Goal: Information Seeking & Learning: Learn about a topic

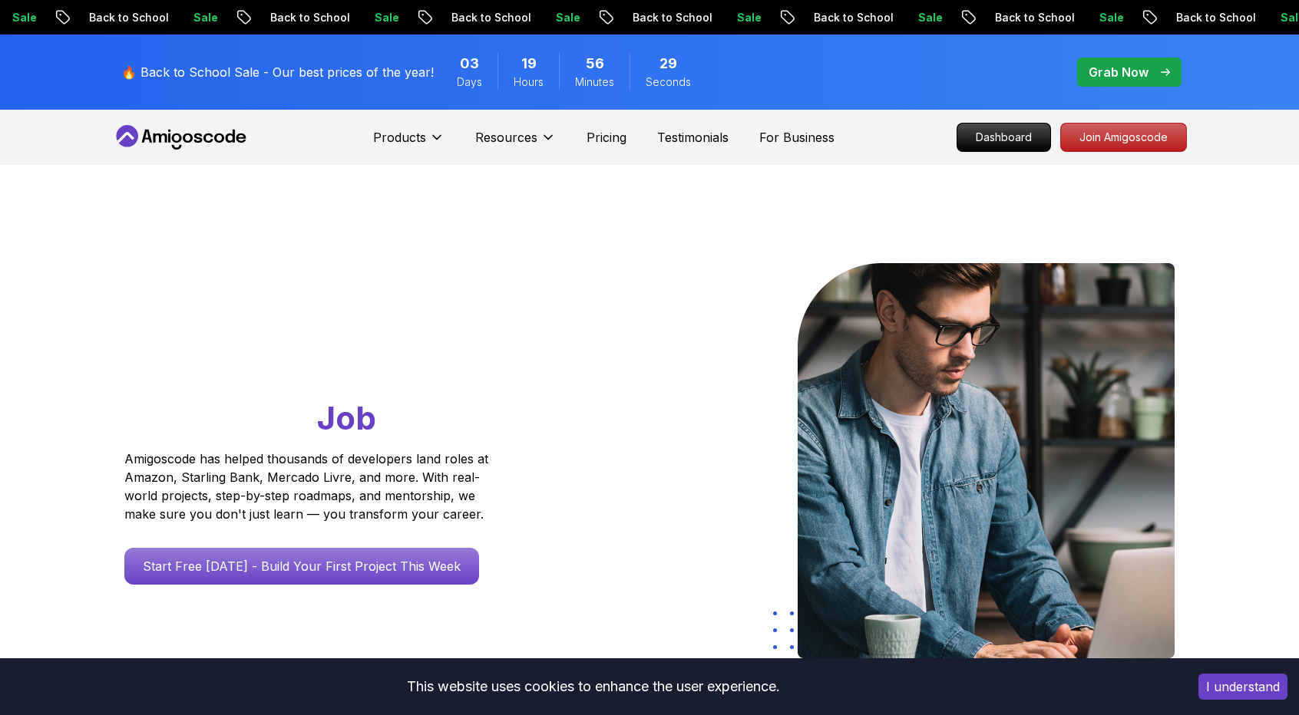
drag, startPoint x: 1035, startPoint y: 136, endPoint x: 1003, endPoint y: 220, distance: 90.4
click at [1035, 136] on p "Dashboard" at bounding box center [1003, 138] width 93 height 28
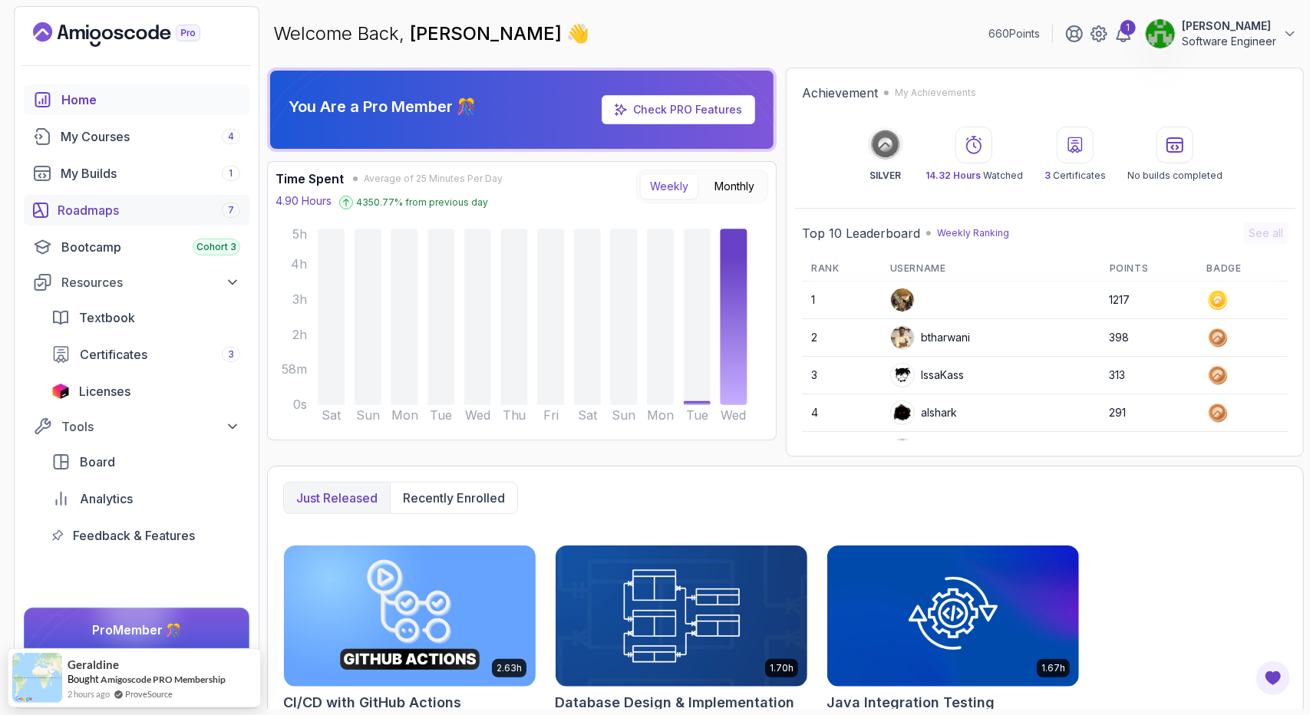
click at [117, 205] on div "Roadmaps 7" at bounding box center [149, 210] width 183 height 18
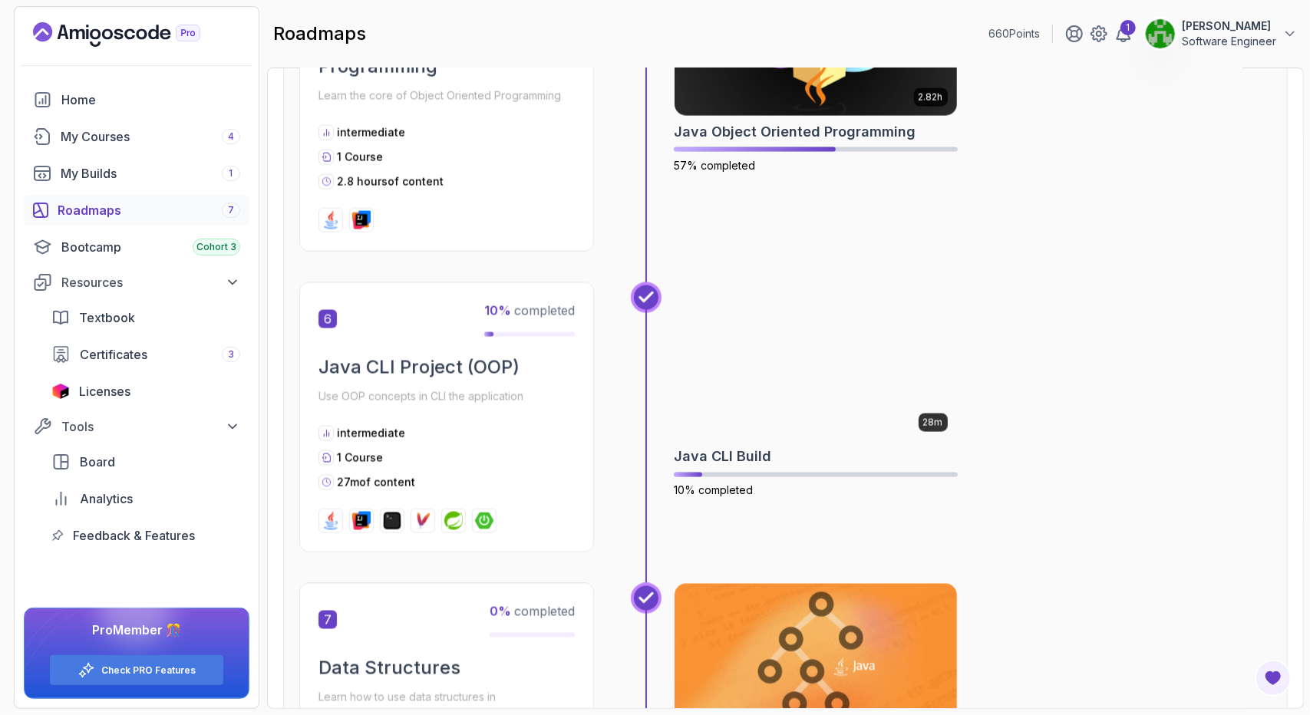
scroll to position [1535, 0]
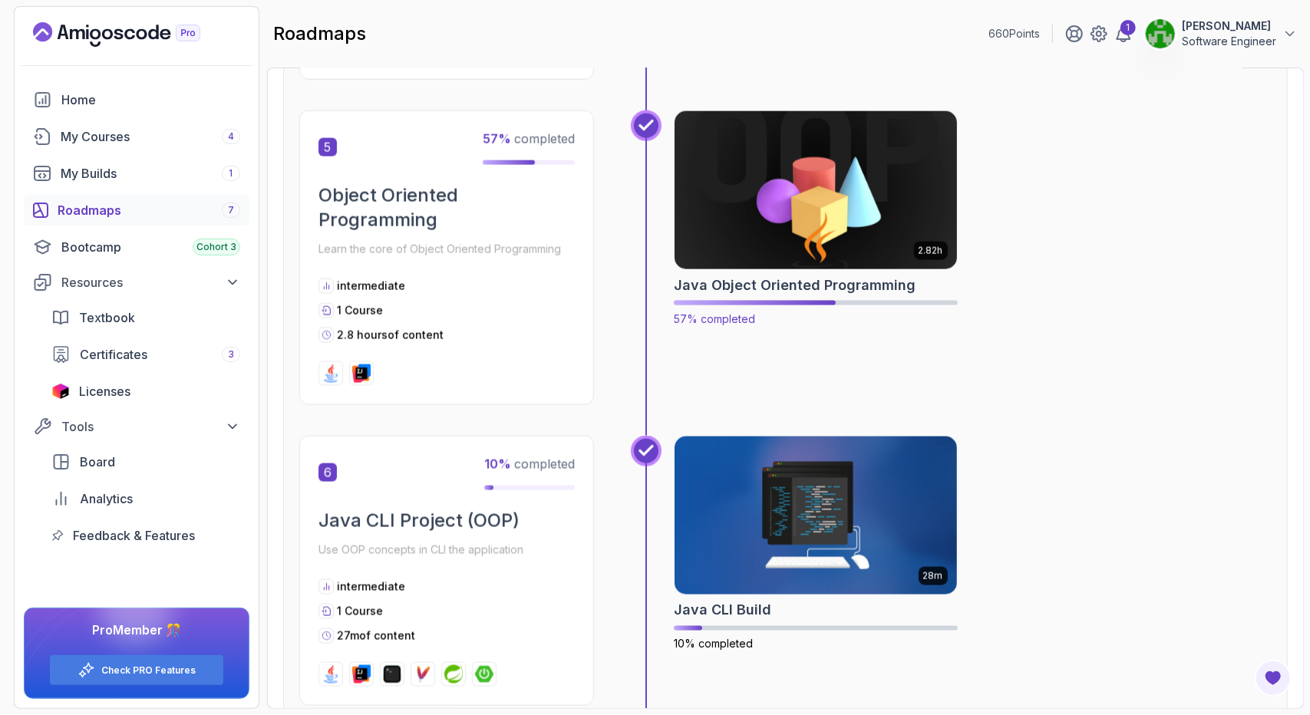
click at [818, 226] on img at bounding box center [816, 190] width 296 height 166
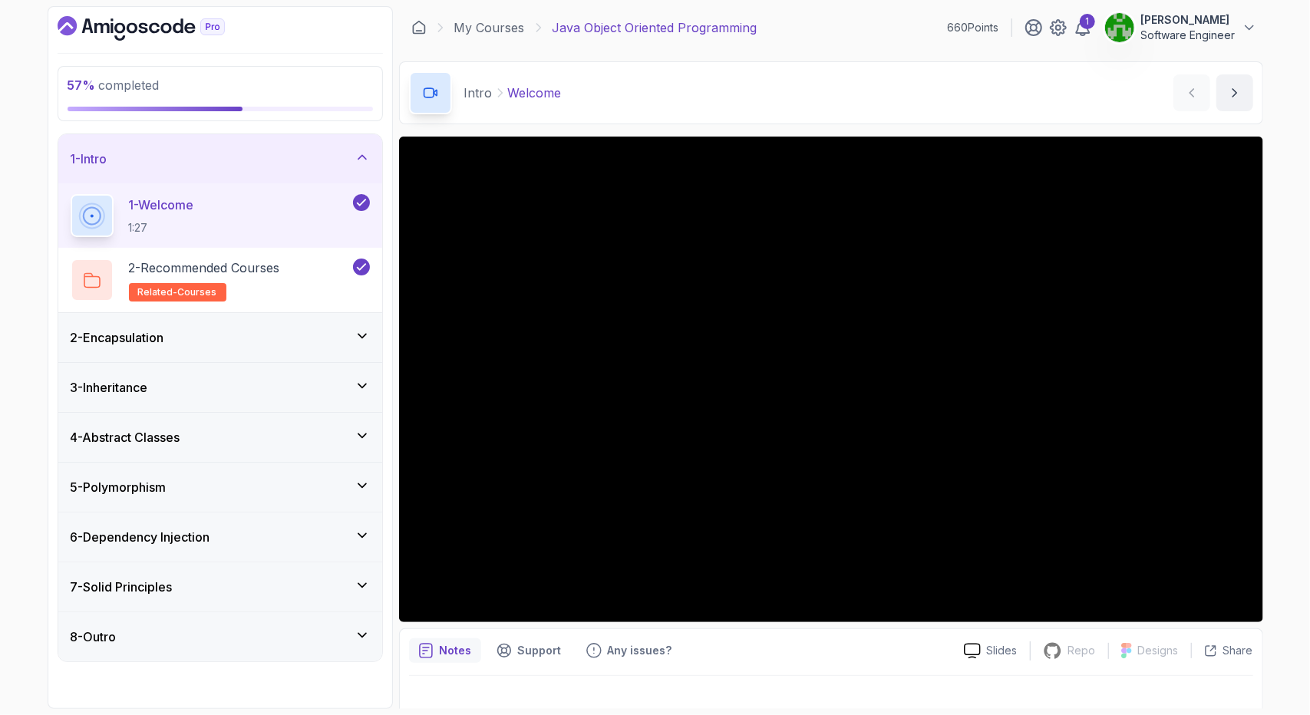
click at [231, 319] on div "2 - Encapsulation" at bounding box center [220, 337] width 324 height 49
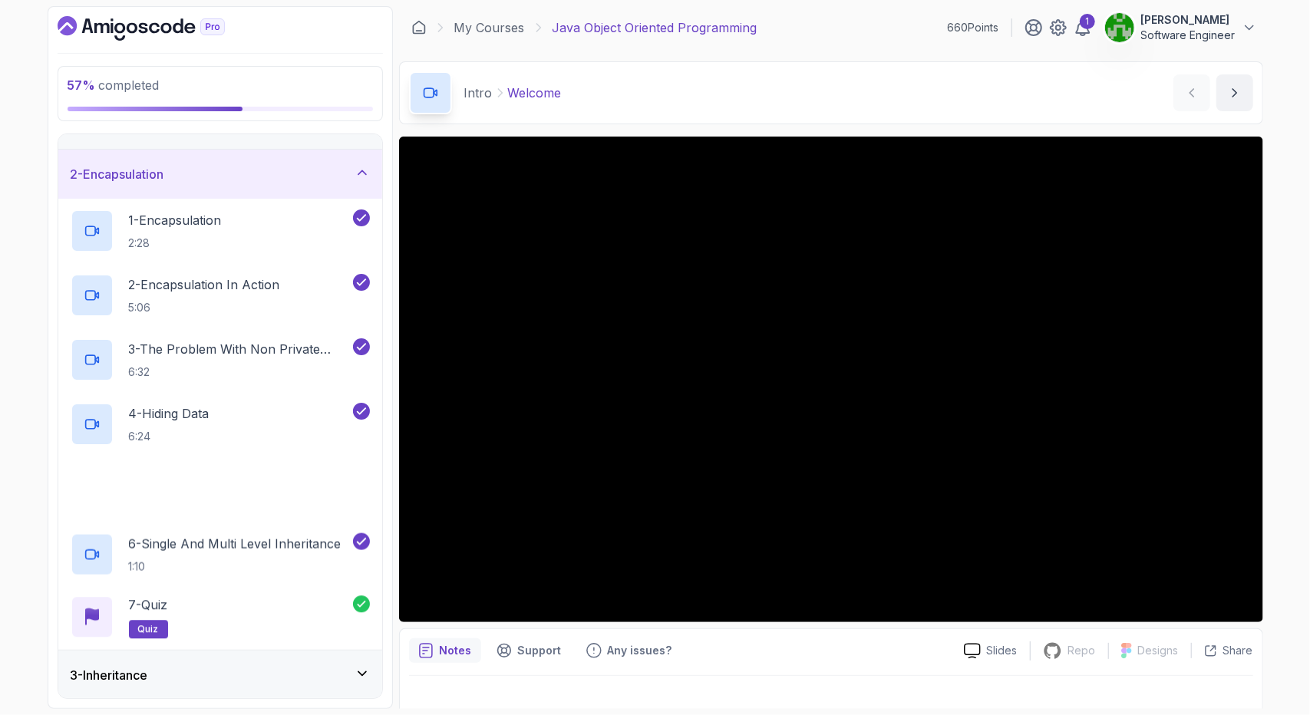
scroll to position [282, 0]
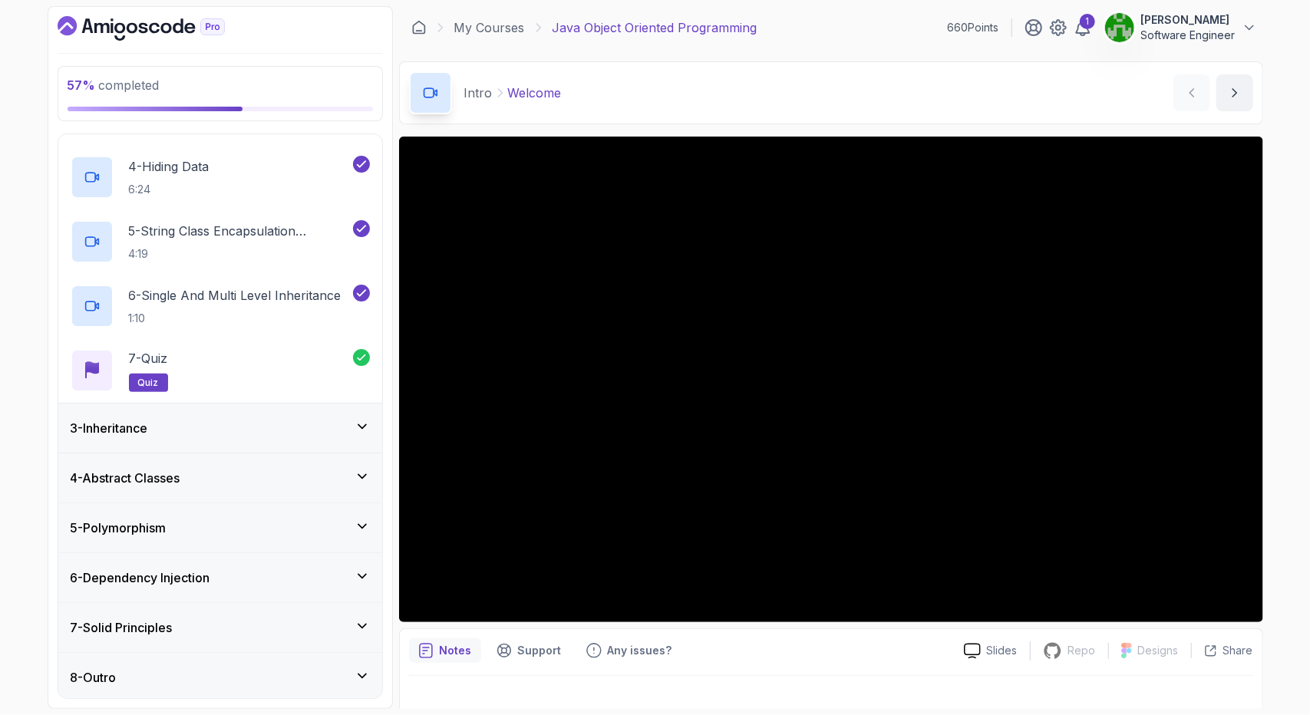
click at [204, 411] on div "3 - Inheritance" at bounding box center [220, 428] width 324 height 49
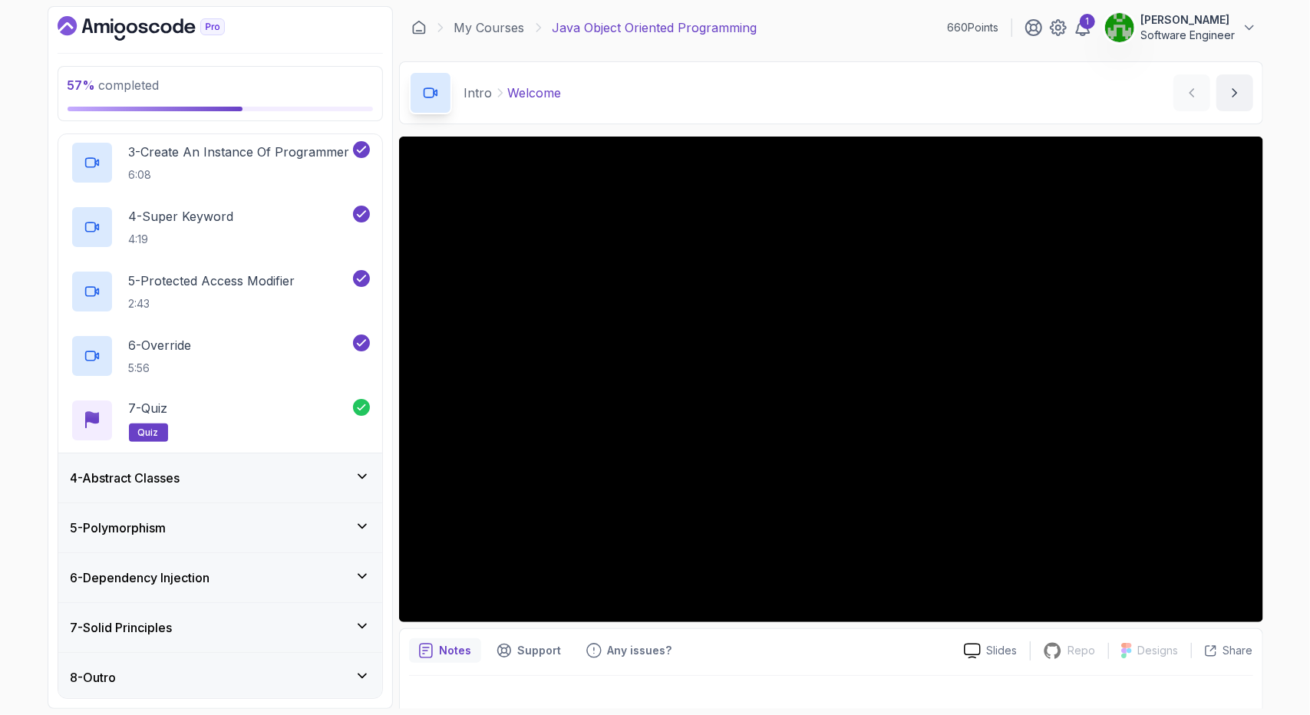
click at [302, 479] on div "4 - Abstract Classes" at bounding box center [220, 478] width 299 height 18
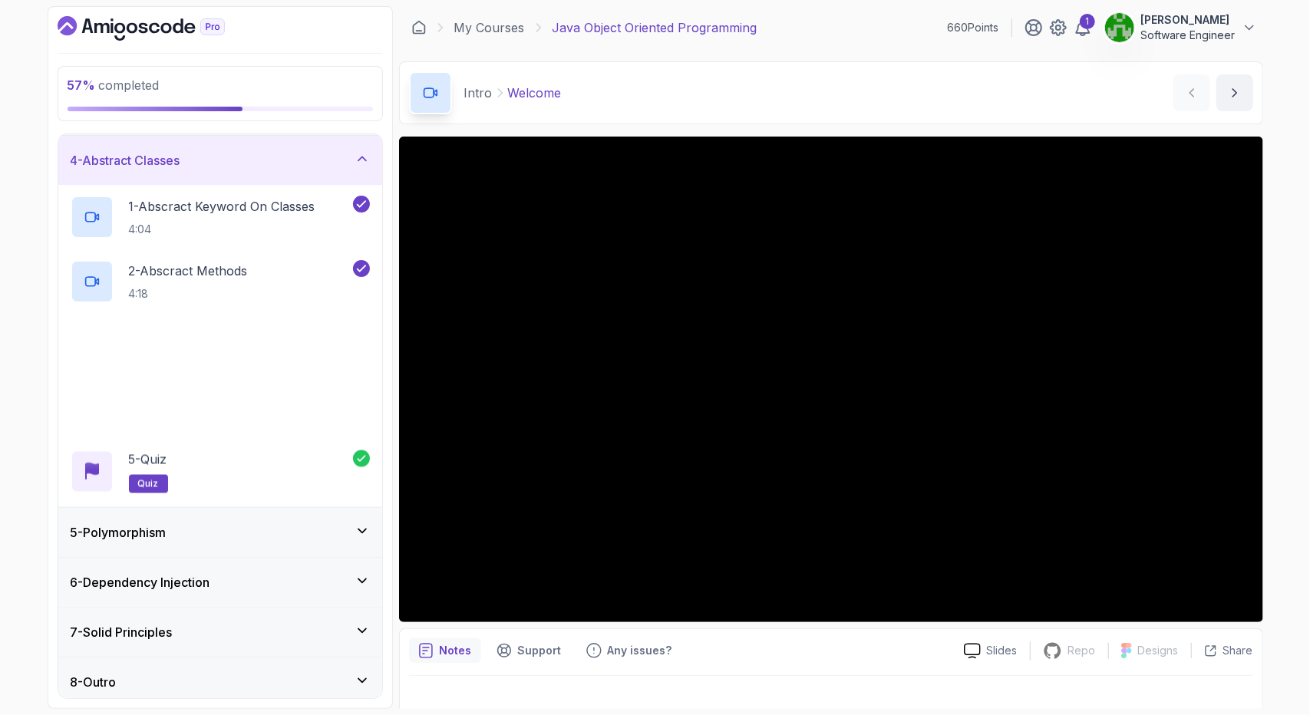
scroll to position [153, 0]
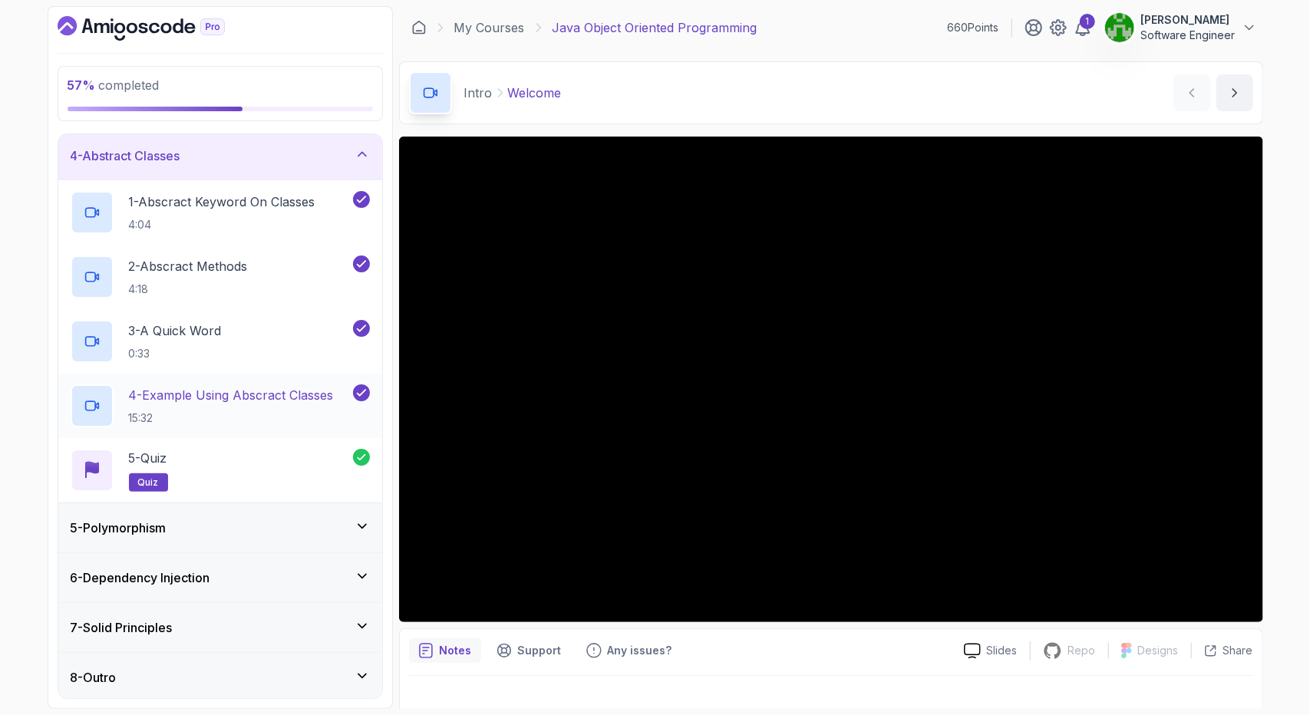
click at [302, 541] on div "5 - Polymorphism" at bounding box center [220, 528] width 324 height 49
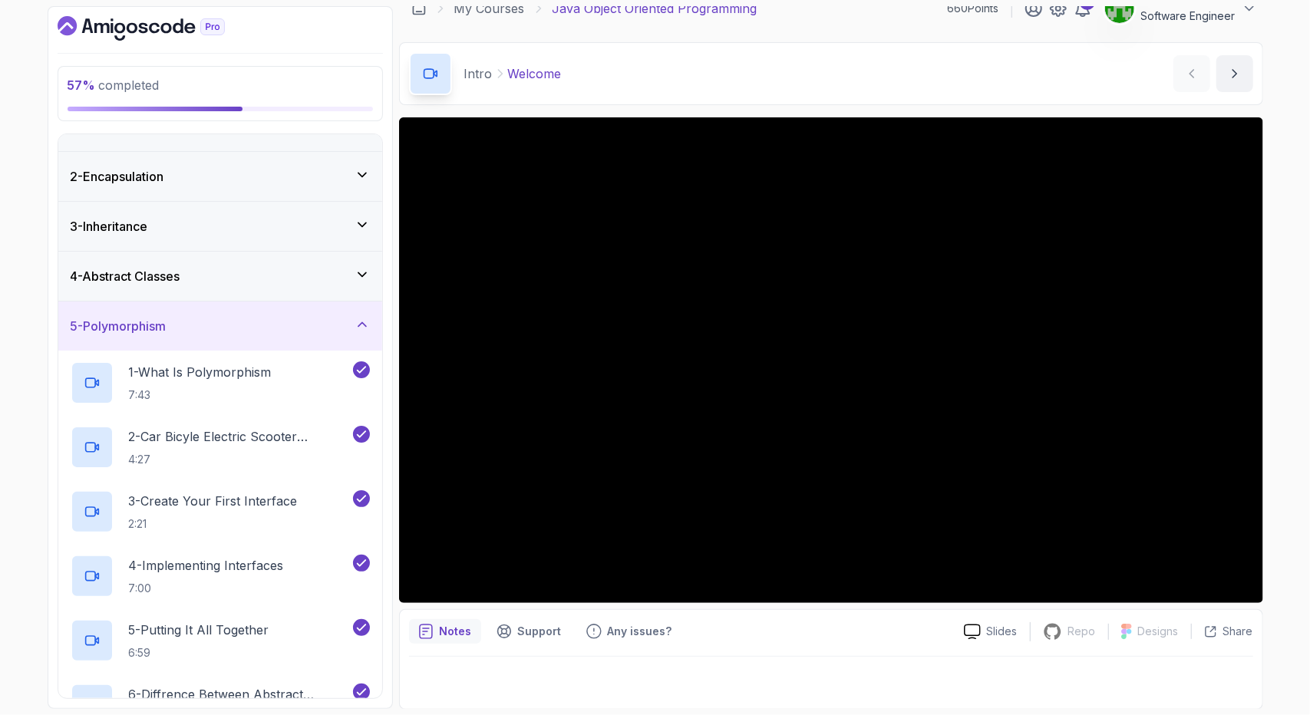
scroll to position [230, 0]
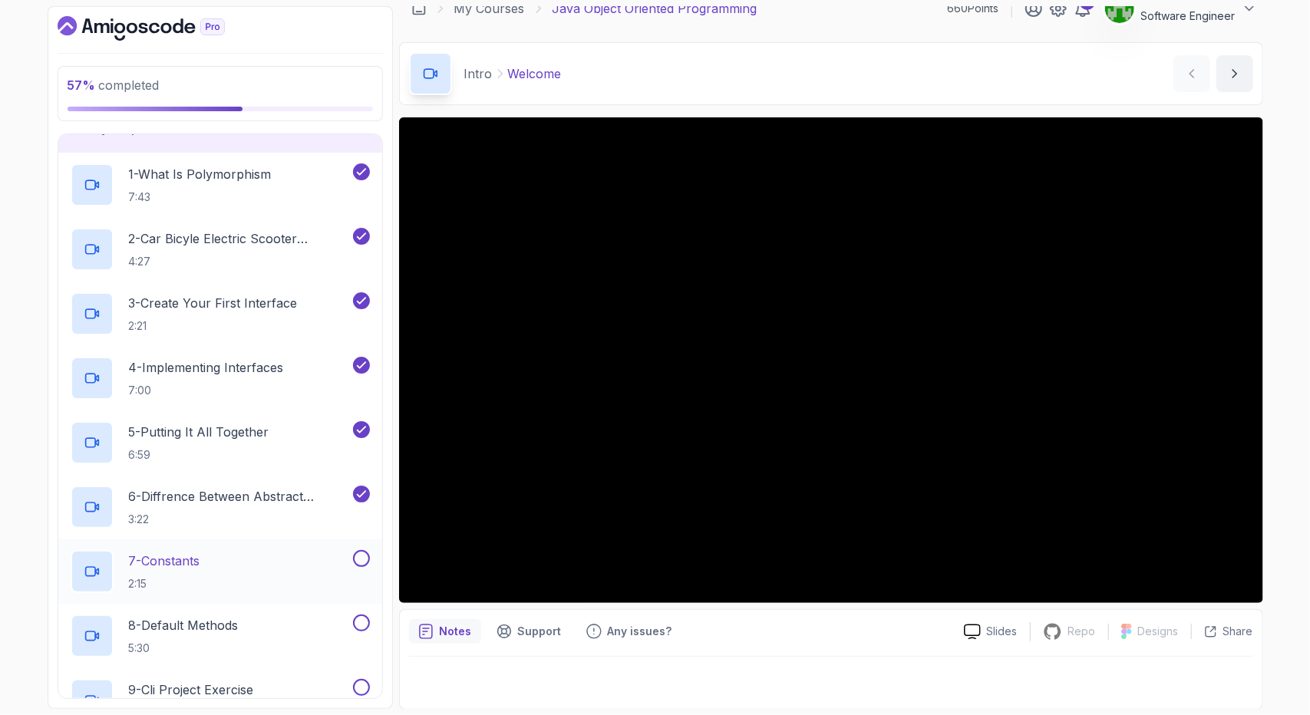
click at [263, 562] on div "7 - Constants 2:15" at bounding box center [210, 571] width 279 height 43
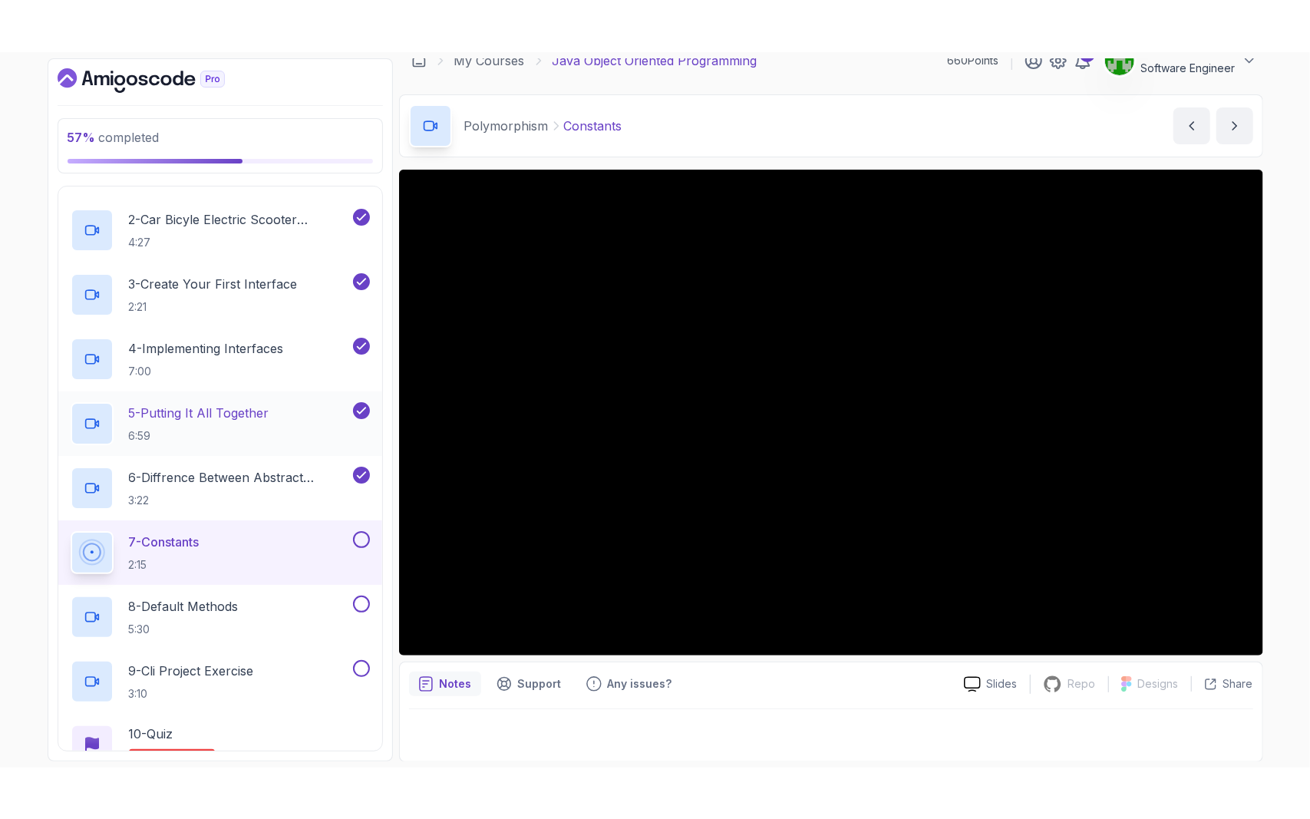
scroll to position [307, 0]
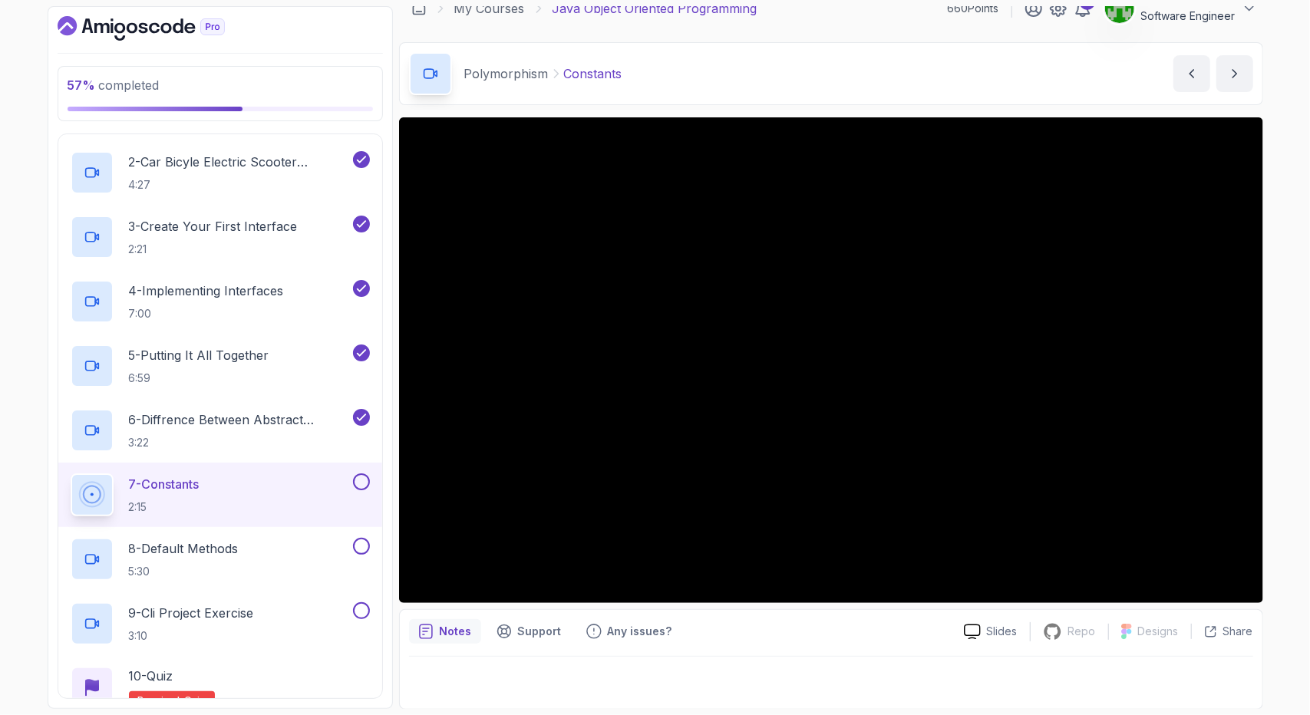
click at [0, 472] on div "57 % completed 1 - Intro 2 - Encapsulation 3 - Inheritance 4 - Abstract Classes…" at bounding box center [655, 357] width 1310 height 715
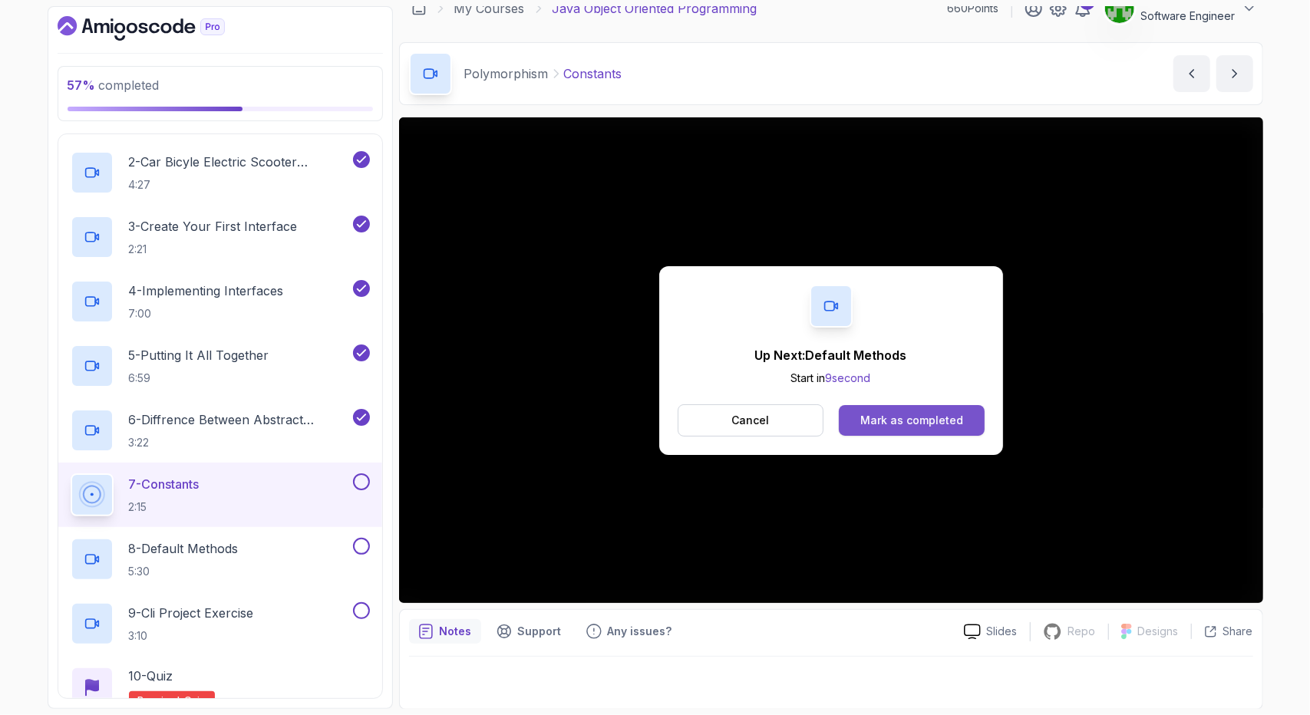
click at [923, 417] on div "Mark as completed" at bounding box center [912, 420] width 103 height 15
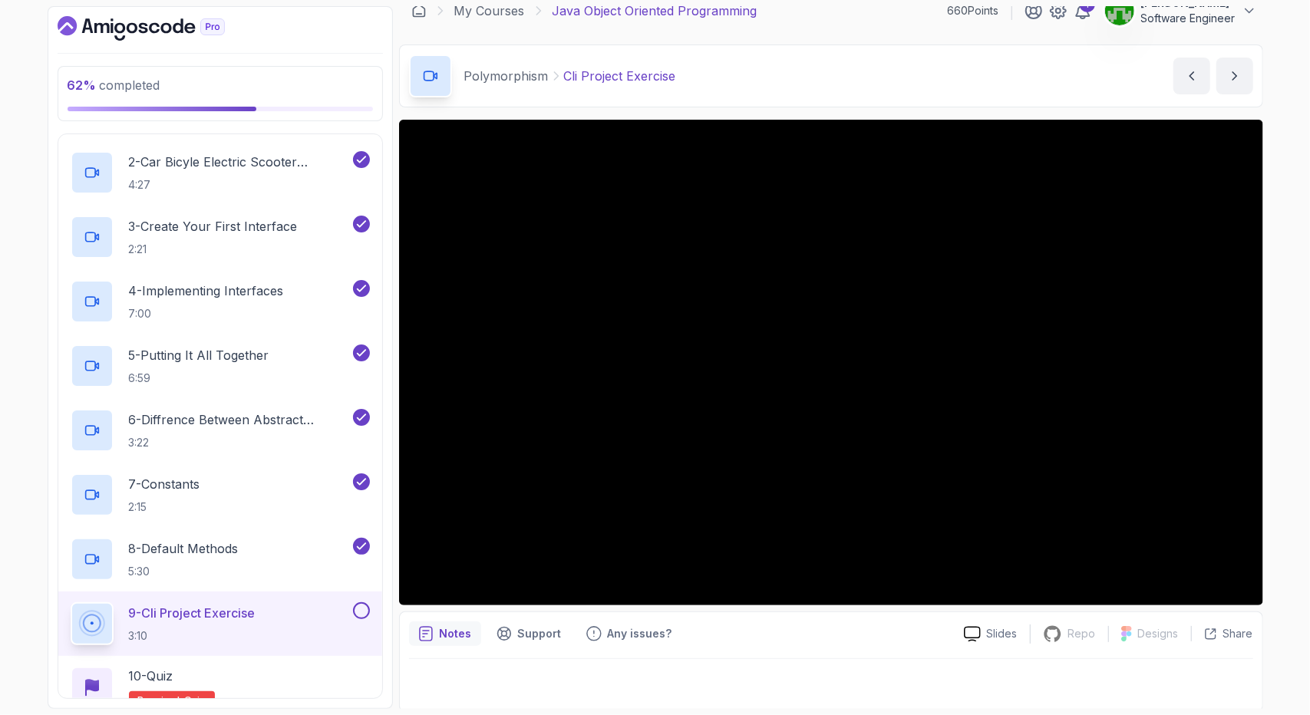
scroll to position [19, 0]
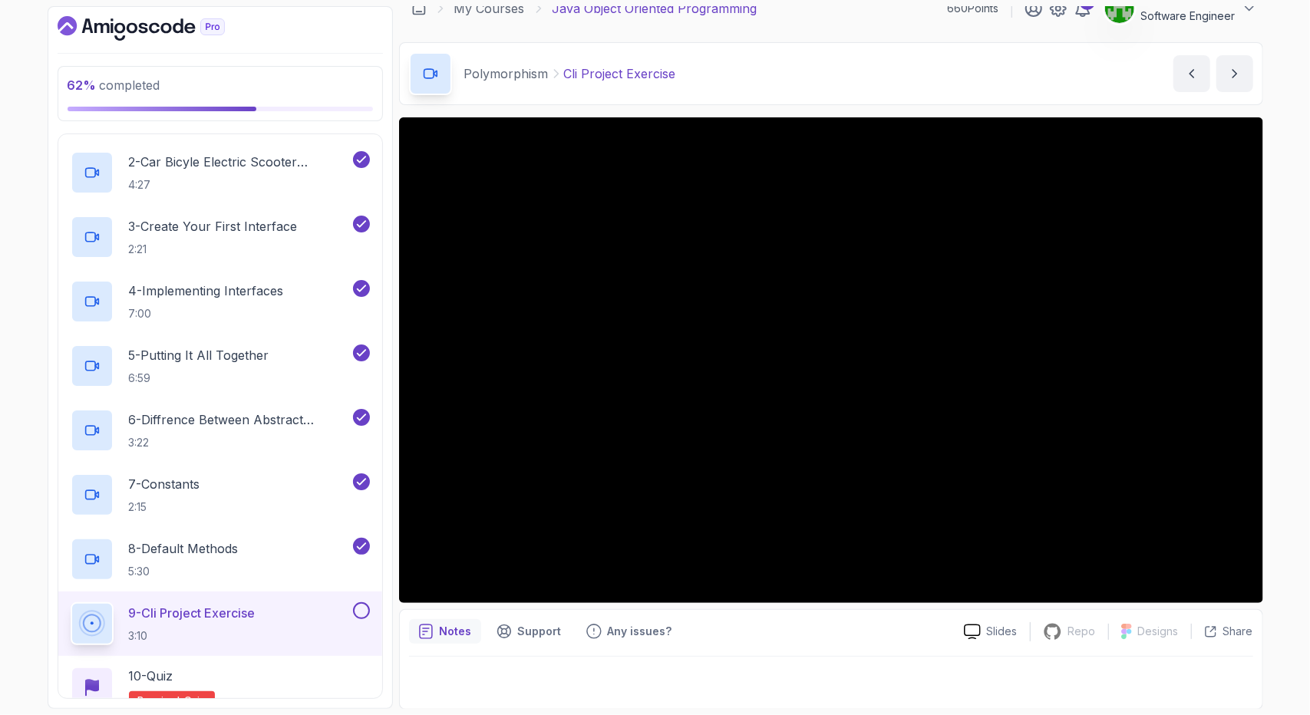
click at [454, 633] on p "Notes" at bounding box center [456, 631] width 32 height 15
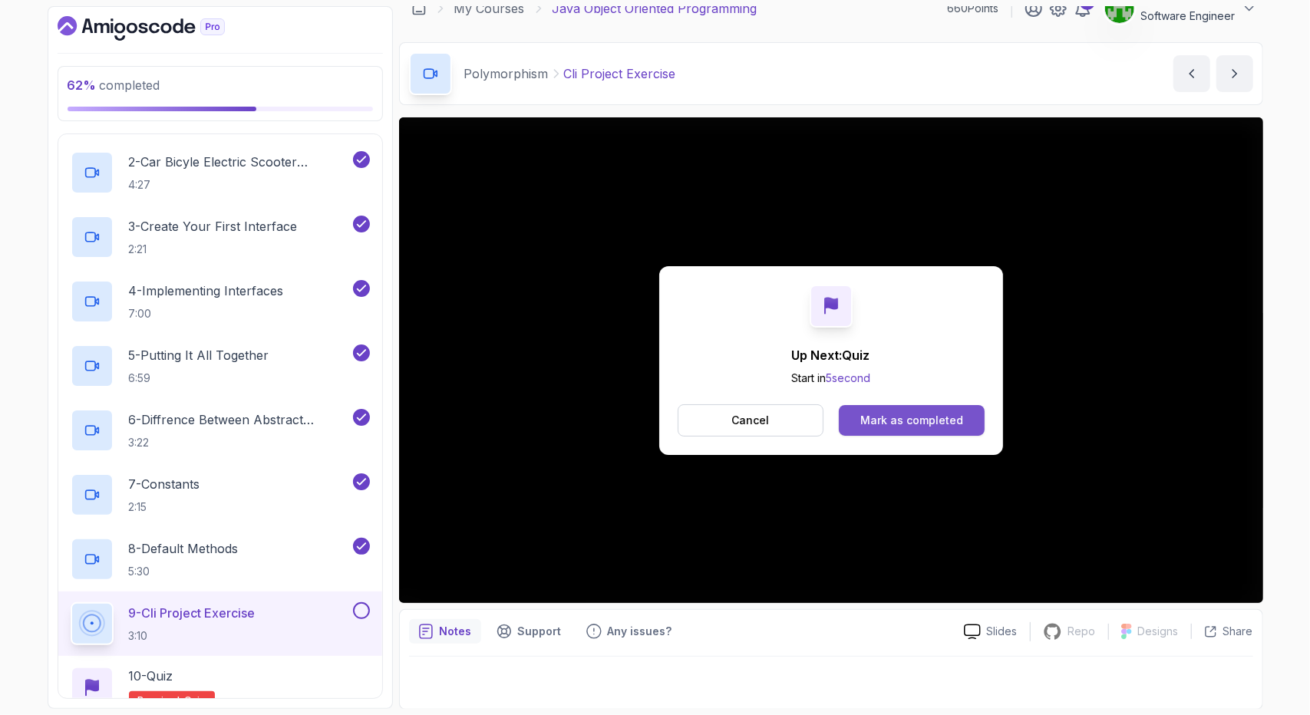
click at [895, 407] on button "Mark as completed" at bounding box center [911, 420] width 145 height 31
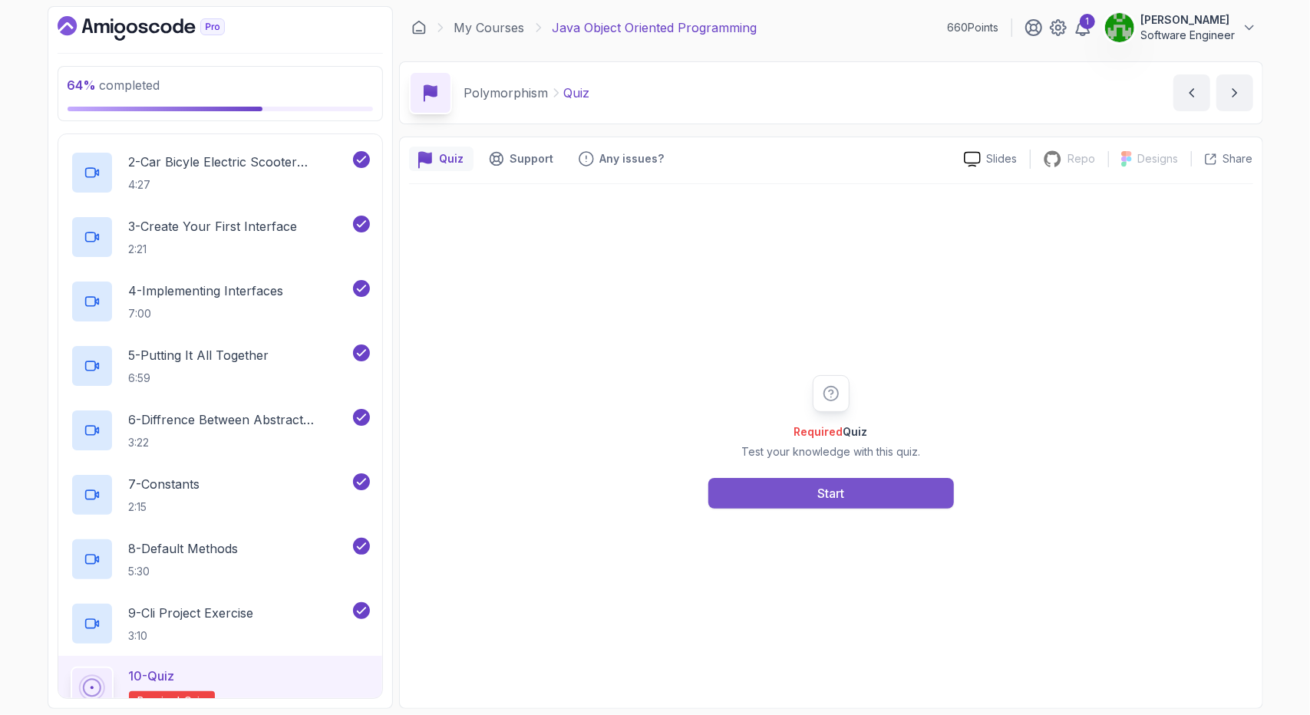
click at [840, 493] on div "Start" at bounding box center [831, 493] width 27 height 18
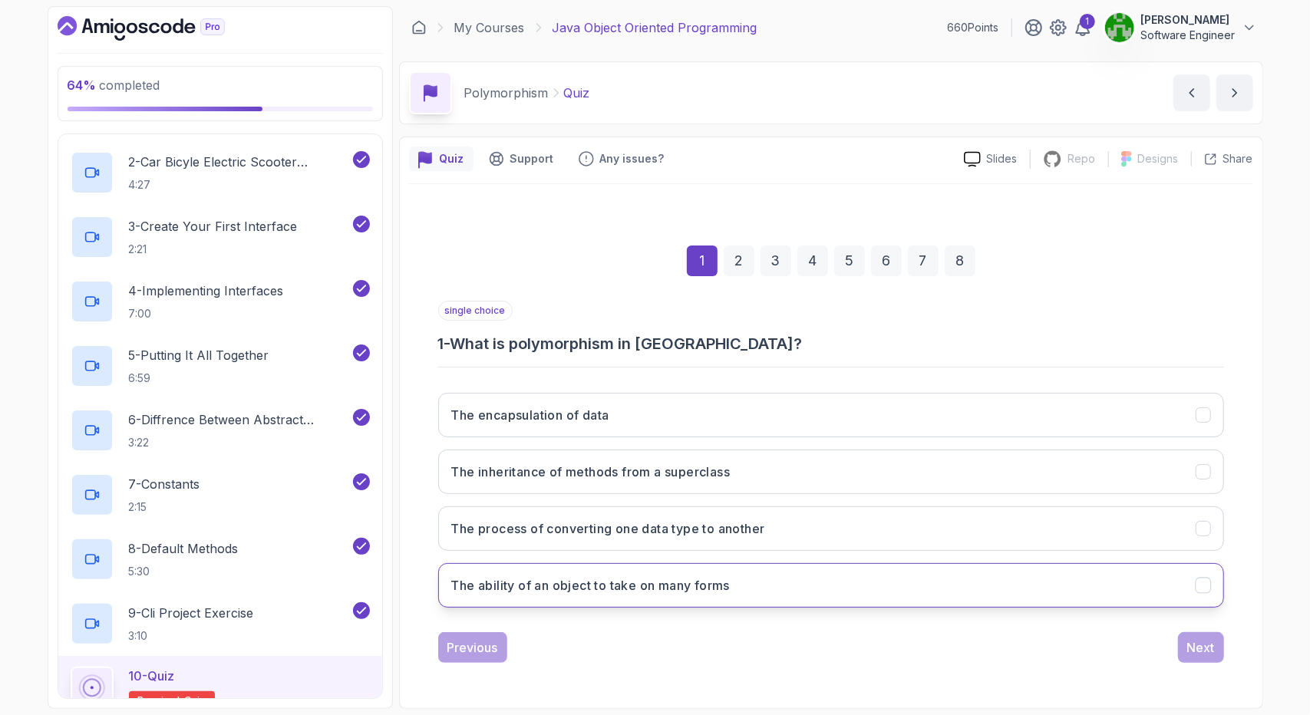
click at [566, 589] on h3 "The ability of an object to take on many forms" at bounding box center [590, 586] width 279 height 18
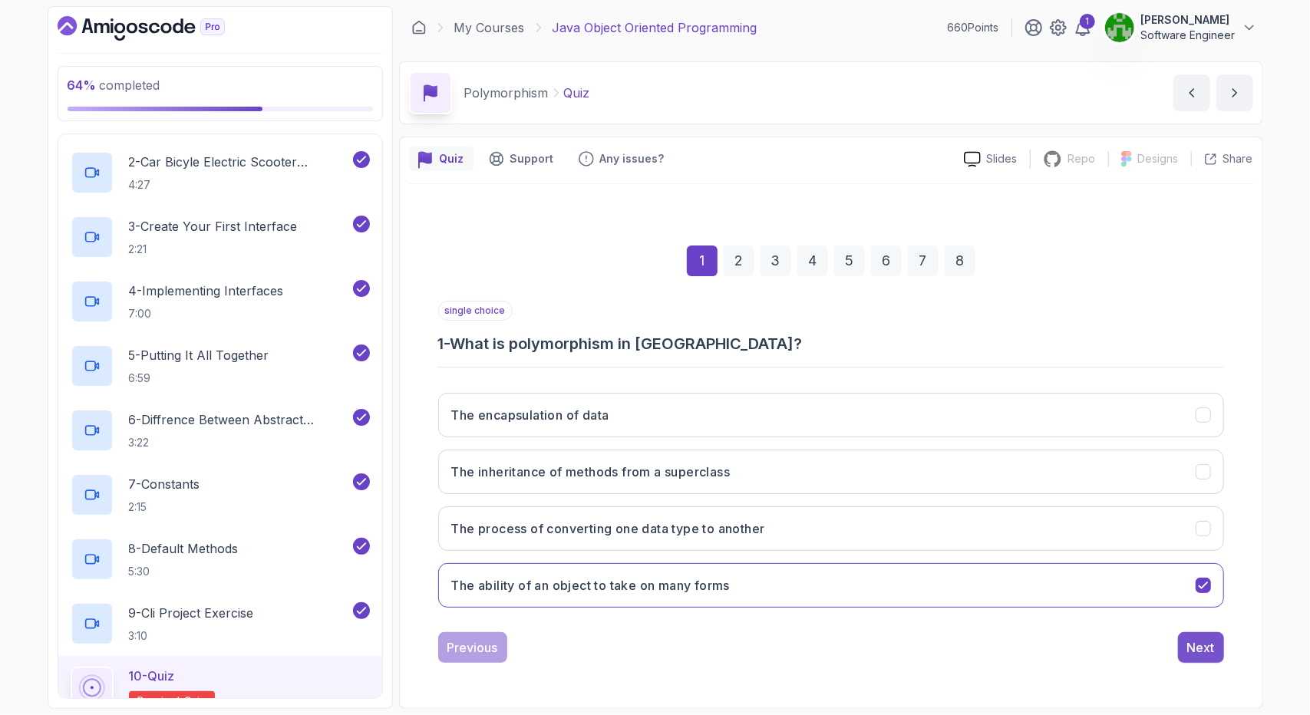
click at [1185, 650] on button "Next" at bounding box center [1201, 648] width 46 height 31
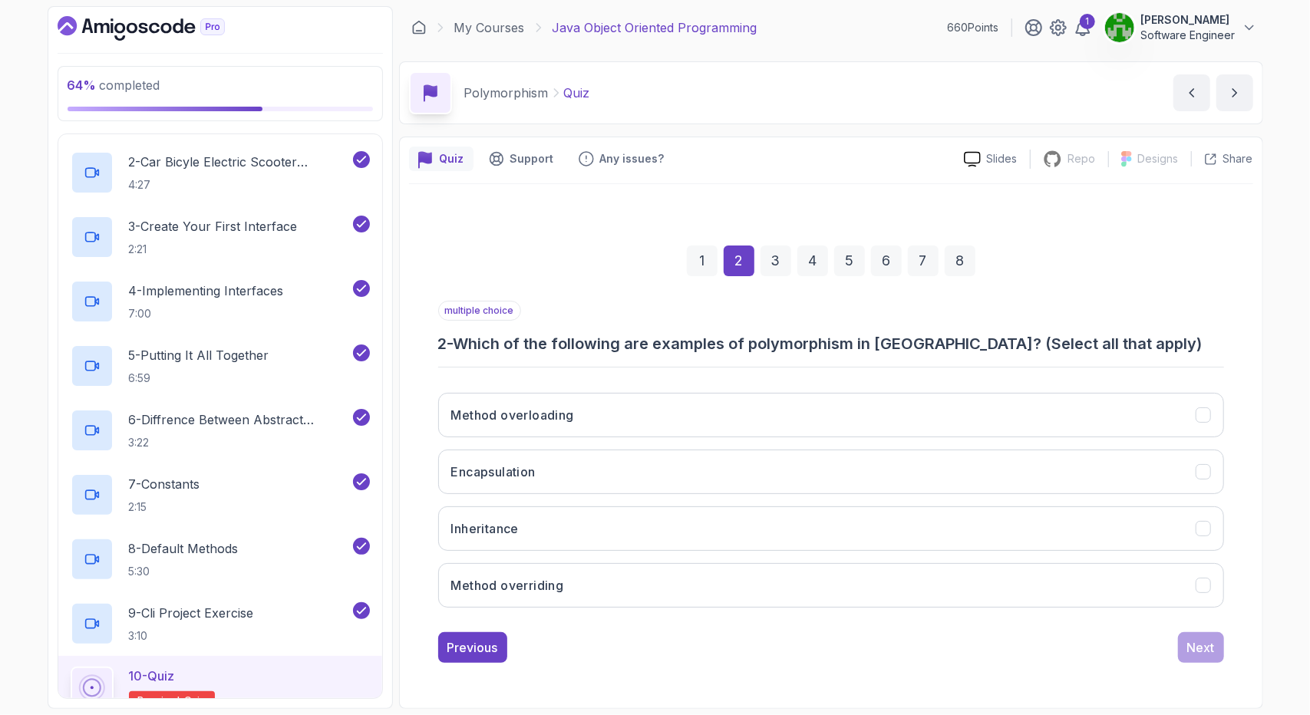
click at [701, 266] on div "1" at bounding box center [702, 261] width 31 height 31
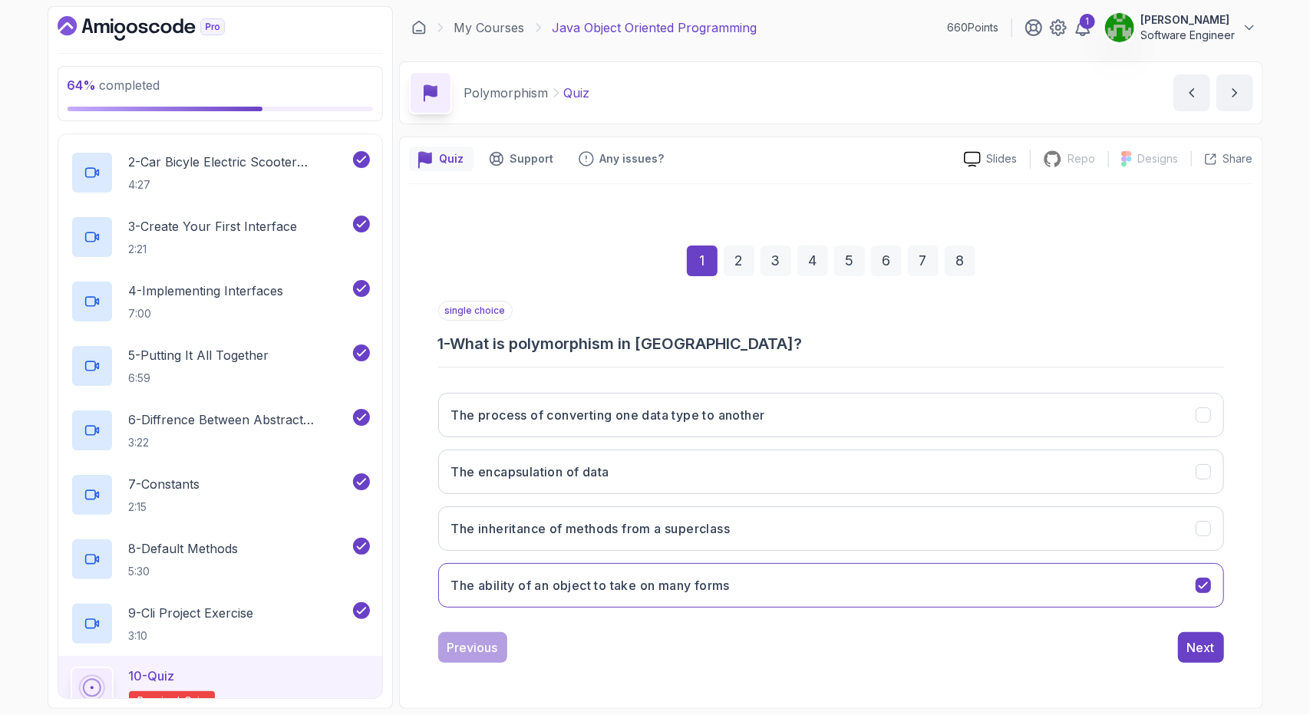
click at [746, 263] on div "2" at bounding box center [739, 261] width 31 height 31
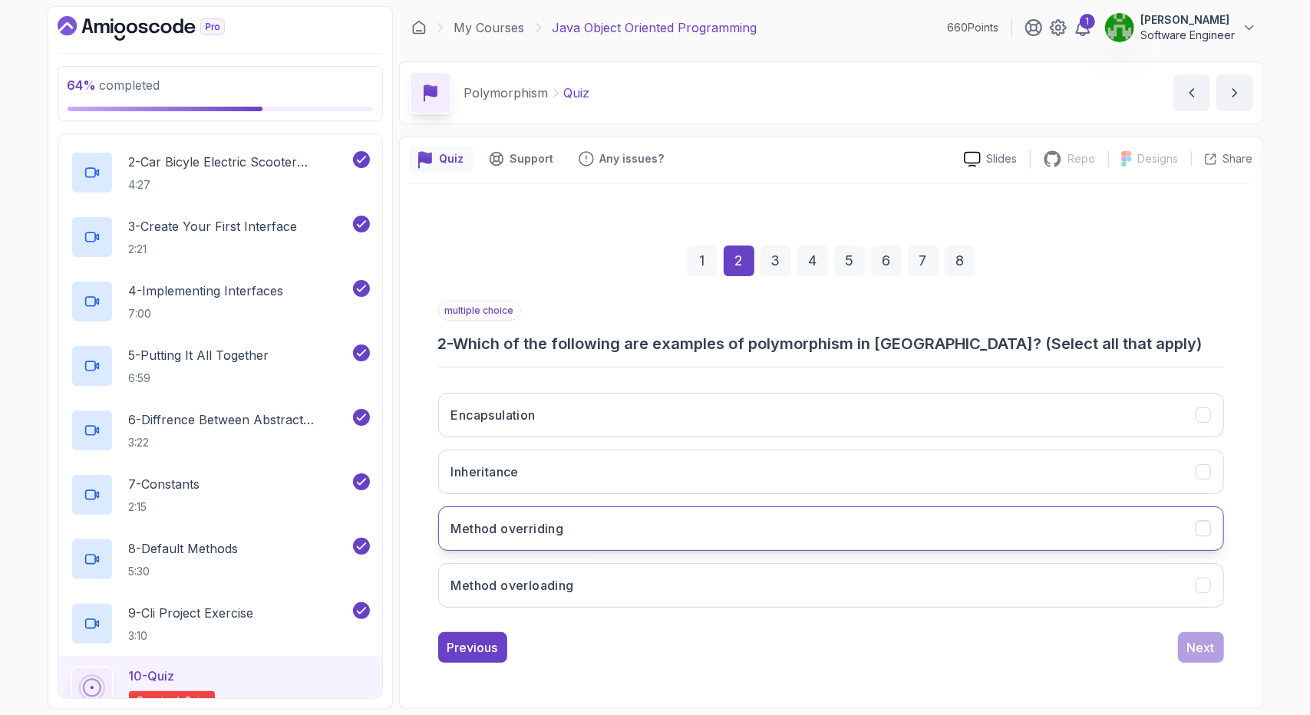
click at [580, 524] on button "Method overriding" at bounding box center [831, 529] width 786 height 45
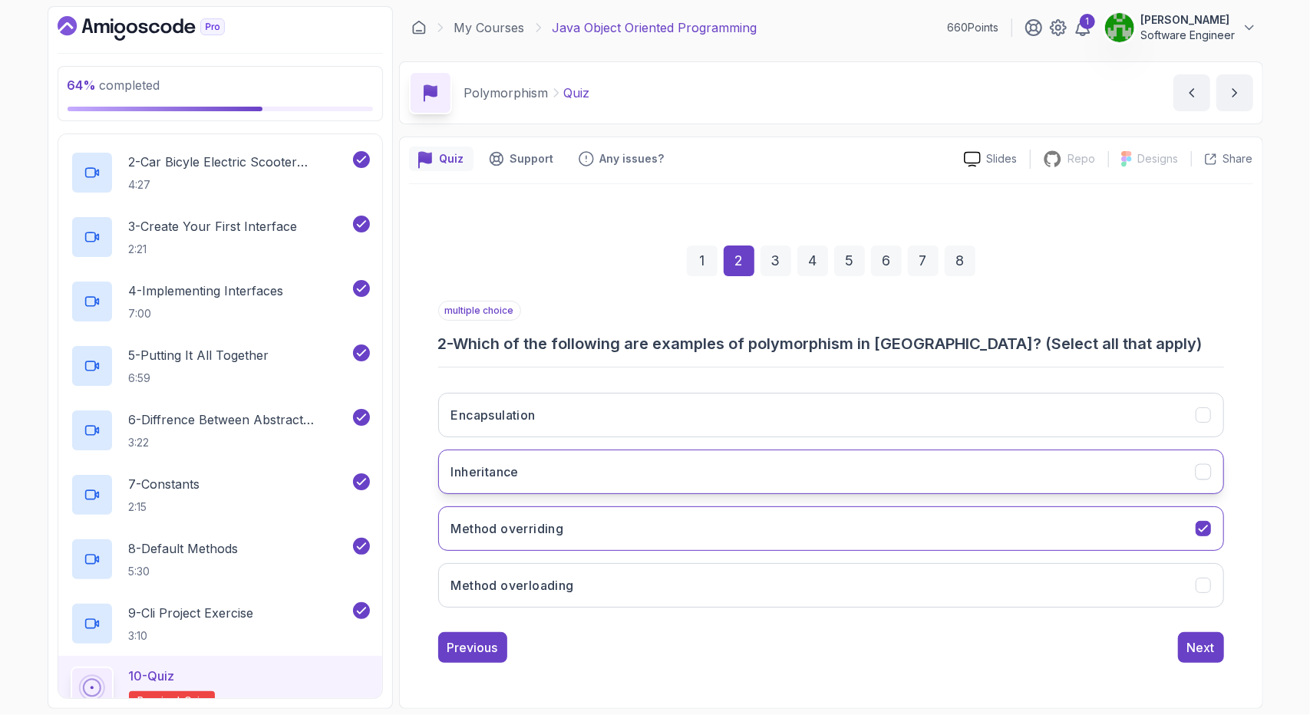
click at [580, 472] on button "Inheritance" at bounding box center [831, 472] width 786 height 45
click at [1218, 656] on button "Next" at bounding box center [1201, 648] width 46 height 31
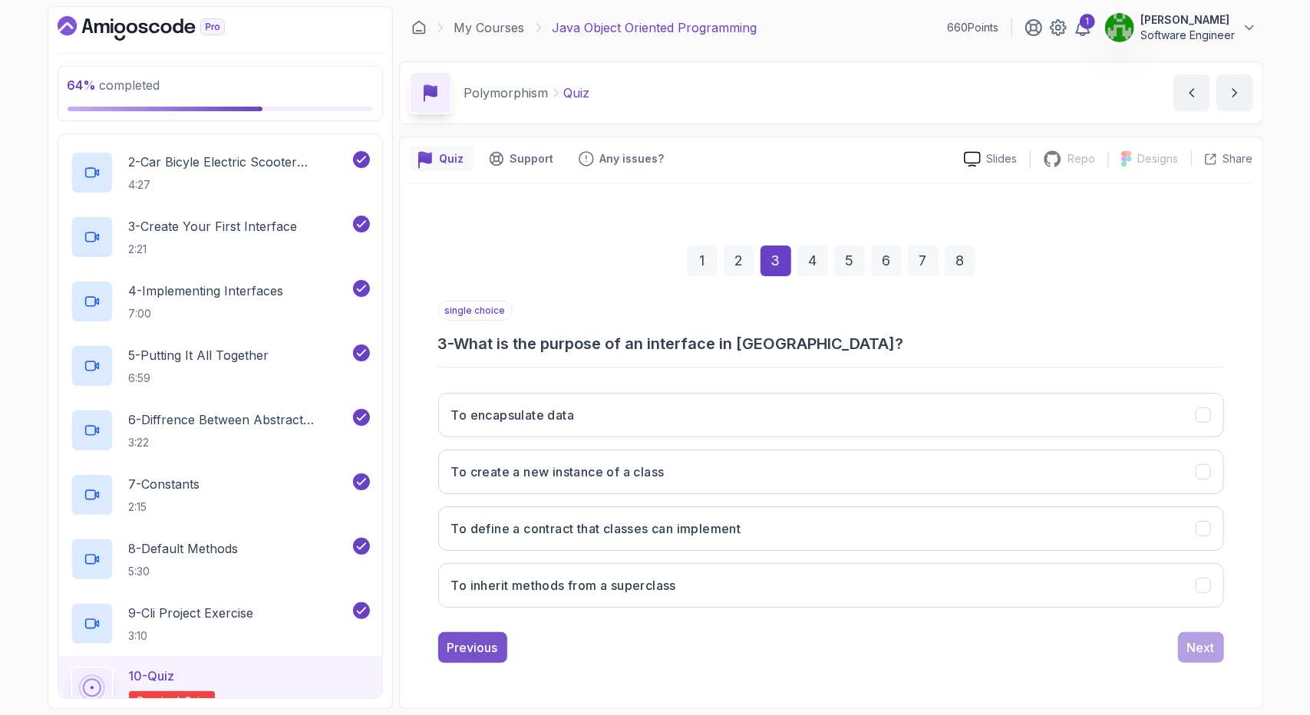
click at [485, 646] on div "Previous" at bounding box center [473, 648] width 51 height 18
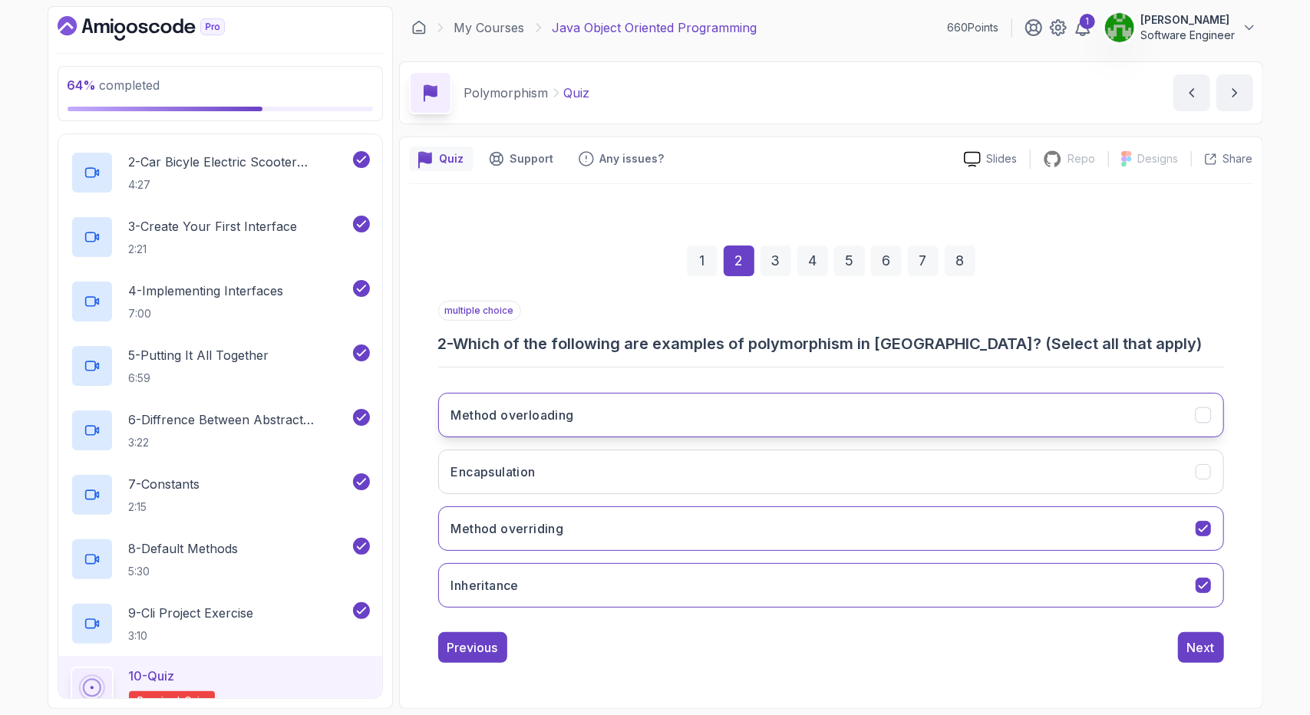
click at [669, 419] on button "Method overloading" at bounding box center [831, 415] width 786 height 45
click at [769, 256] on div "3" at bounding box center [776, 261] width 31 height 31
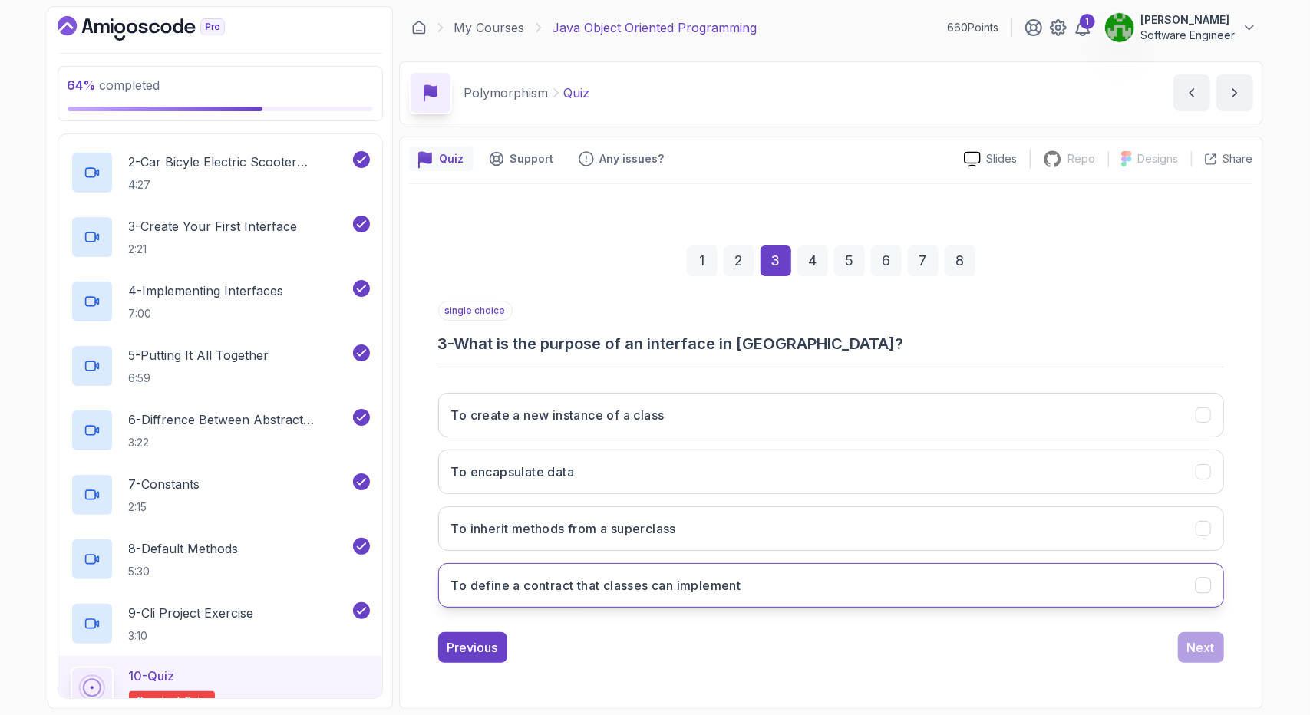
click at [610, 580] on h3 "To define a contract that classes can implement" at bounding box center [596, 586] width 290 height 18
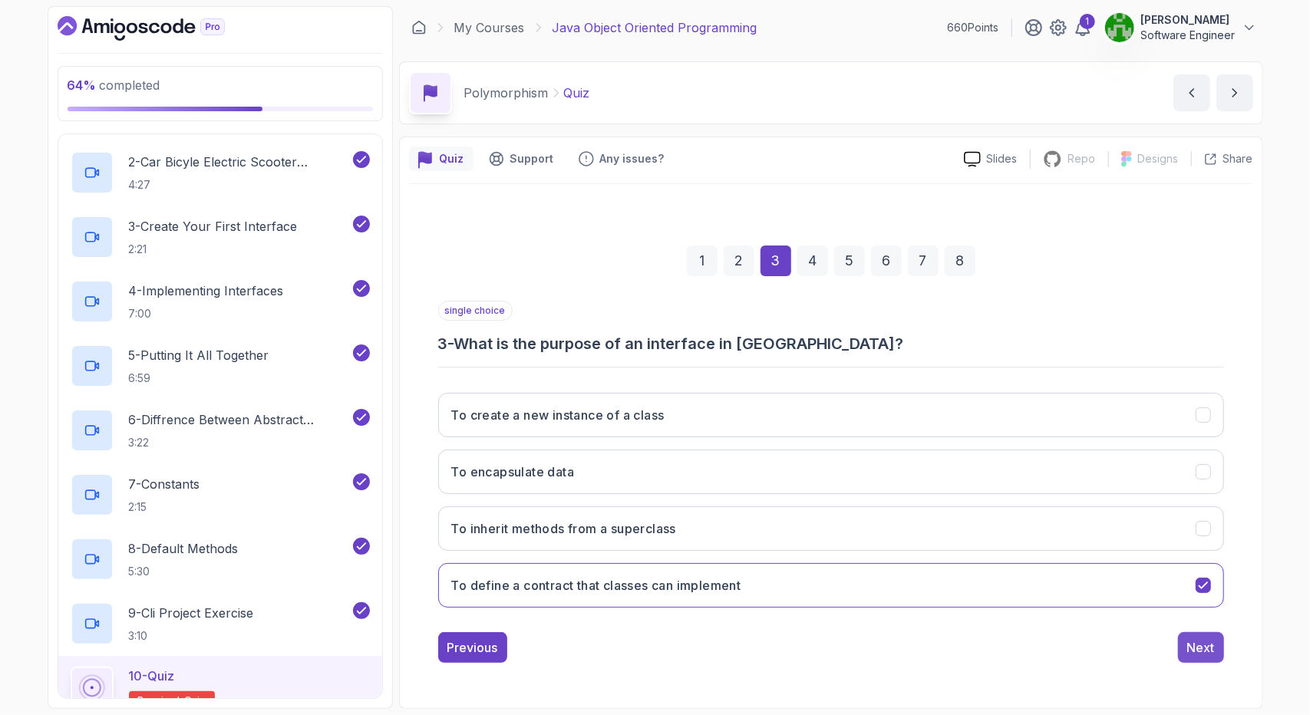
click at [1206, 643] on div "Next" at bounding box center [1202, 648] width 28 height 18
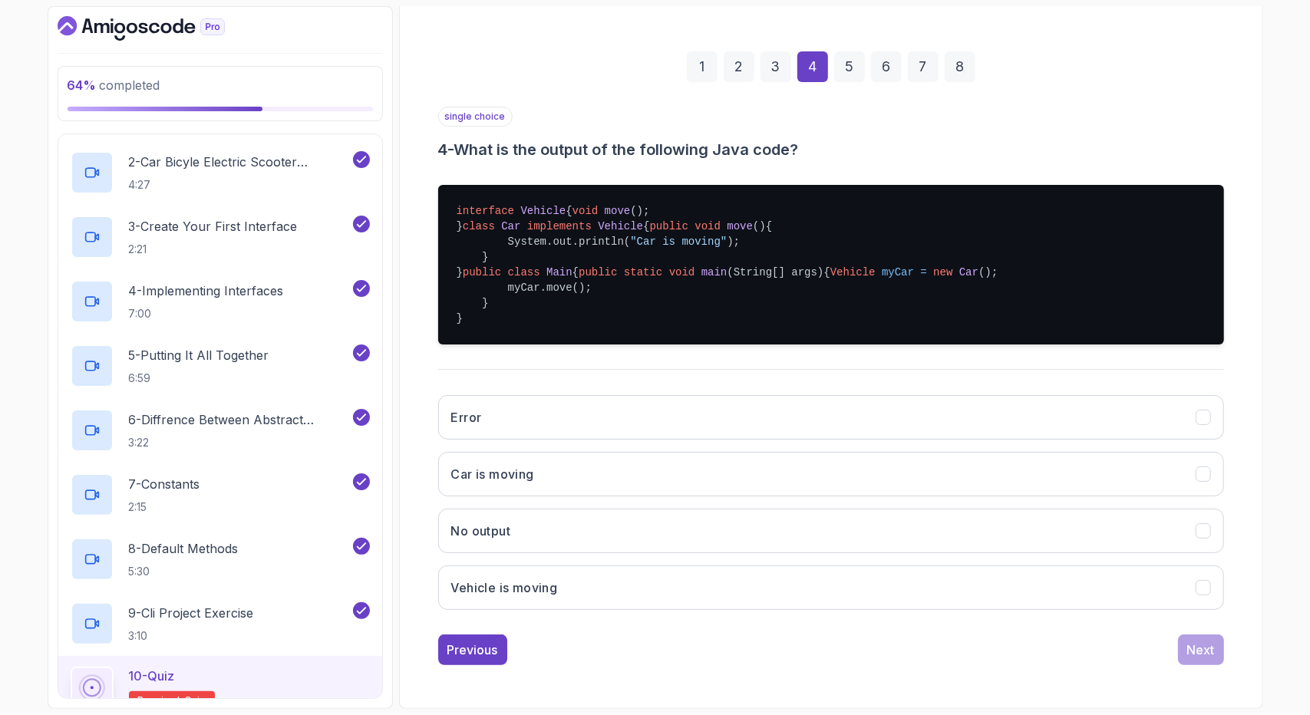
scroll to position [279, 0]
click at [565, 474] on button "Car is moving" at bounding box center [831, 474] width 786 height 45
click at [1210, 646] on div "Next" at bounding box center [1202, 650] width 28 height 18
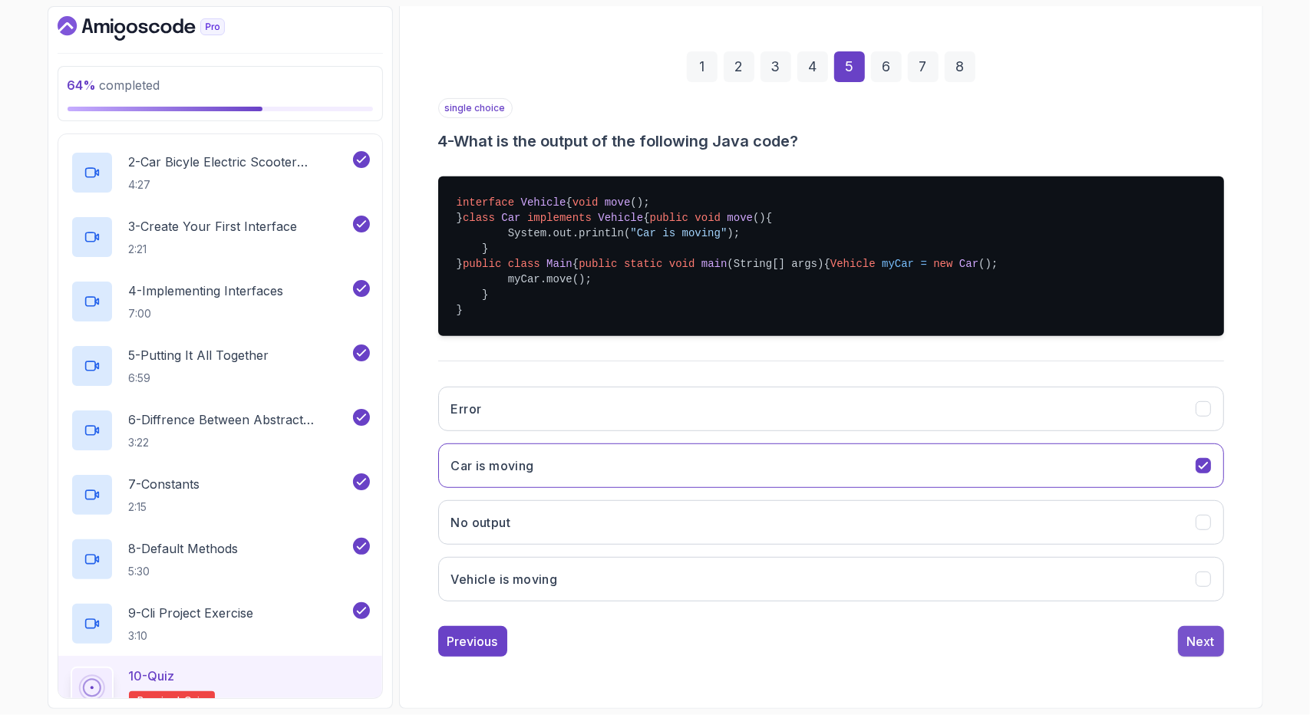
scroll to position [0, 0]
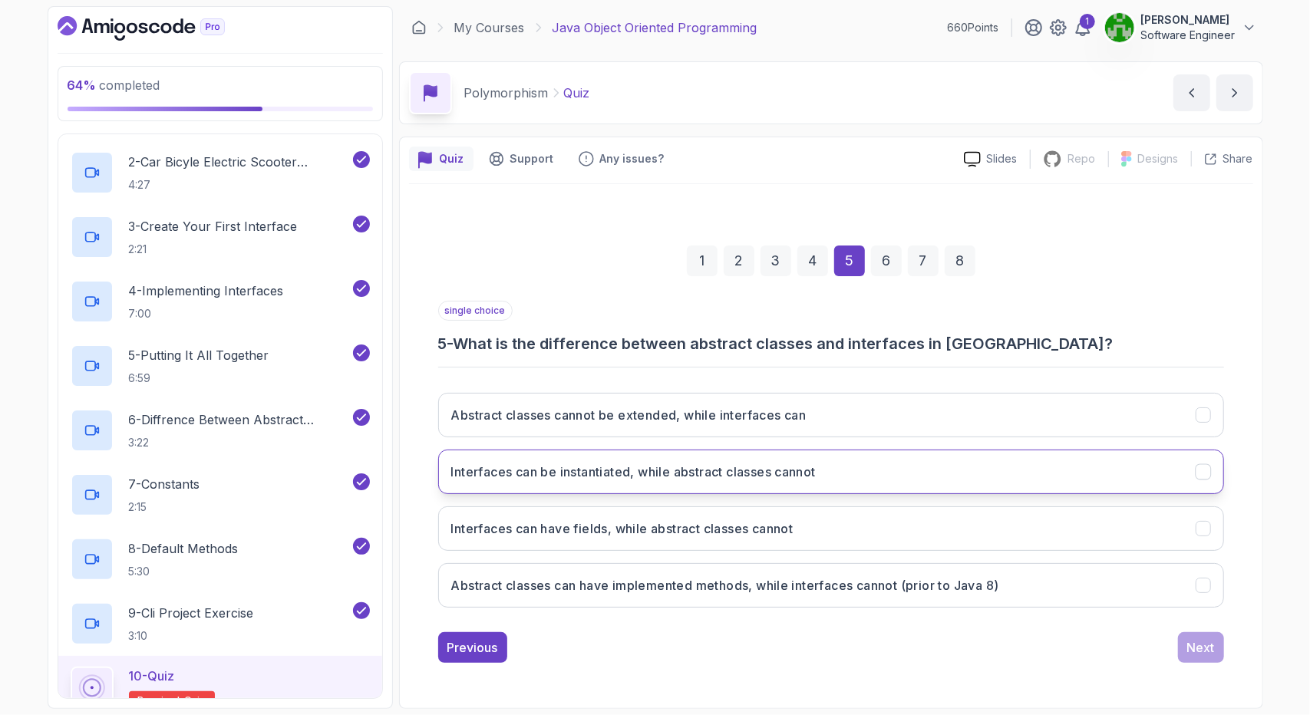
click at [628, 467] on h3 "Interfaces can be instantiated, while abstract classes cannot" at bounding box center [633, 472] width 365 height 18
click at [1212, 646] on div "Next" at bounding box center [1202, 648] width 28 height 18
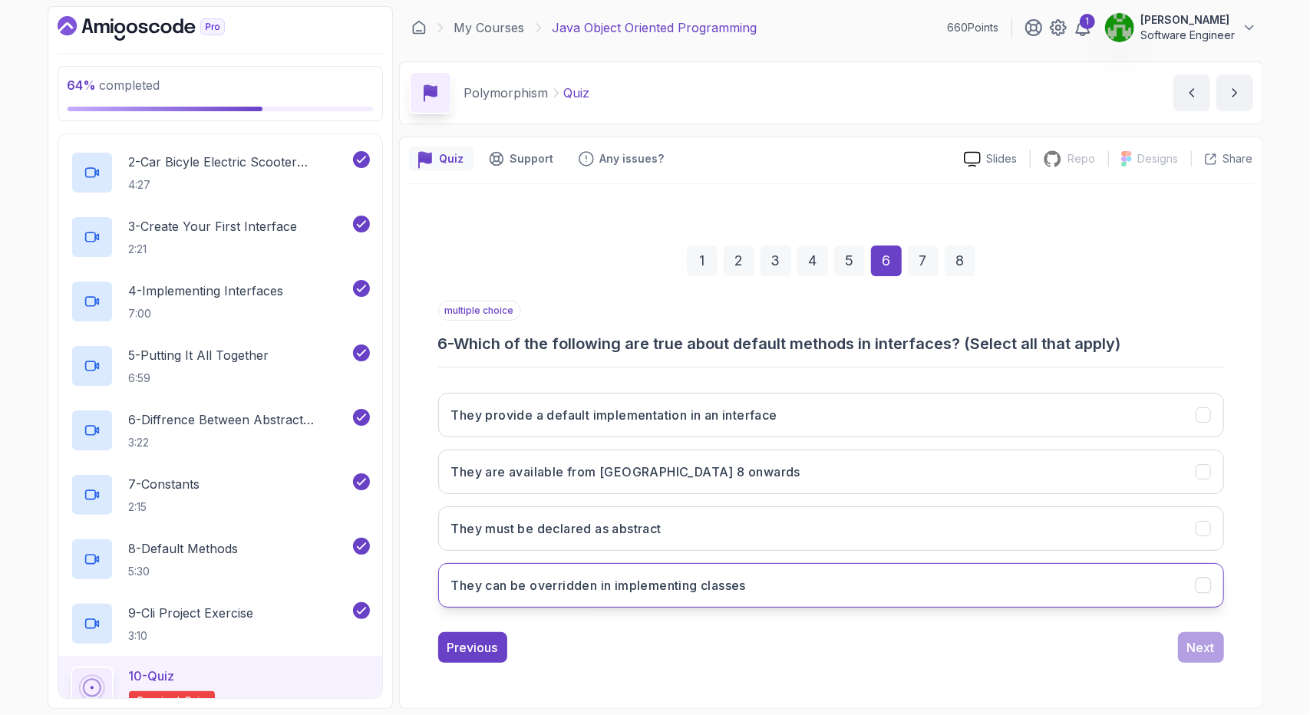
click at [557, 580] on h3 "They can be overridden in implementing classes" at bounding box center [598, 586] width 295 height 18
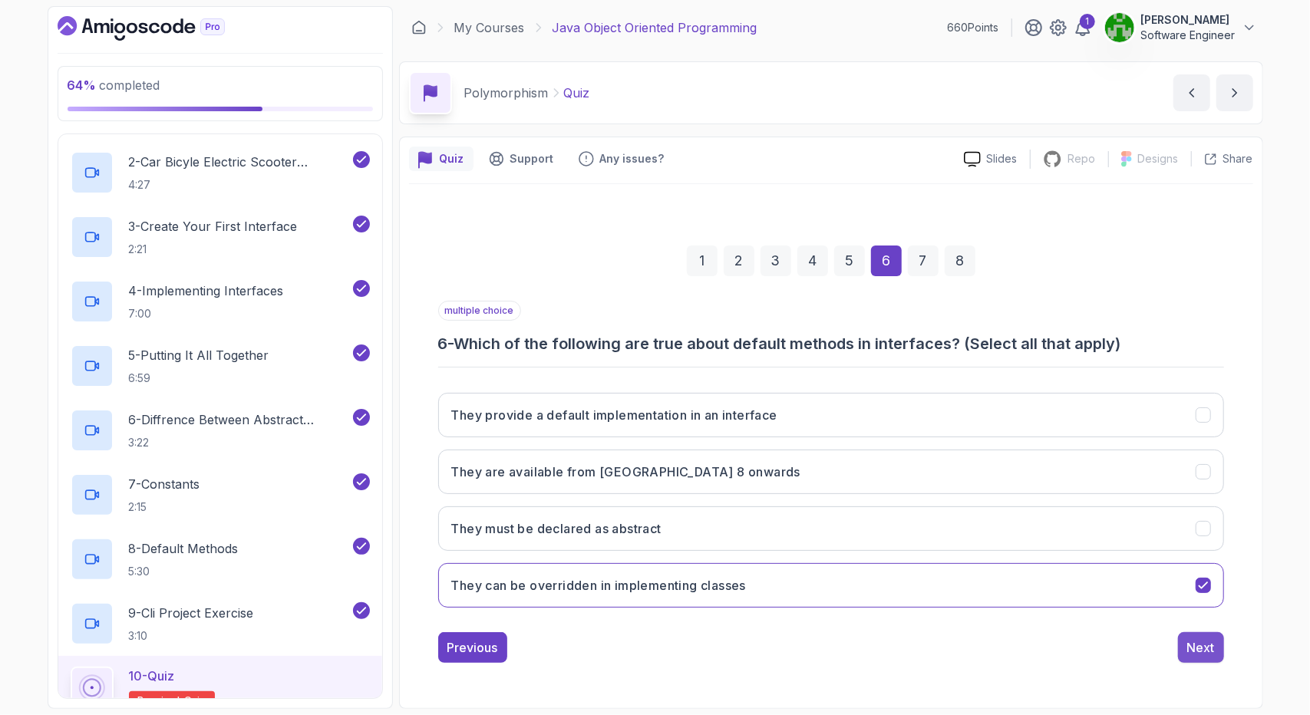
click at [1195, 647] on div "Next" at bounding box center [1202, 648] width 28 height 18
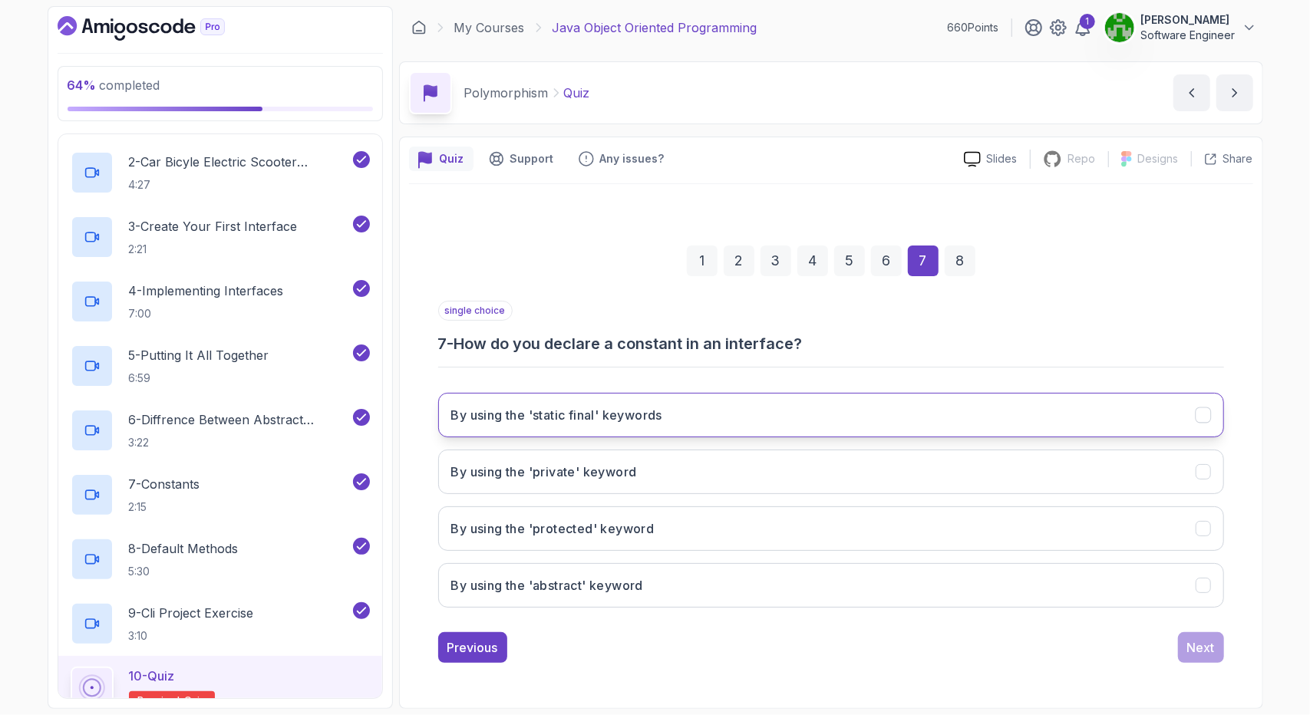
click at [580, 423] on h3 "By using the 'static final' keywords" at bounding box center [556, 415] width 211 height 18
click at [1200, 648] on div "Next" at bounding box center [1202, 648] width 28 height 18
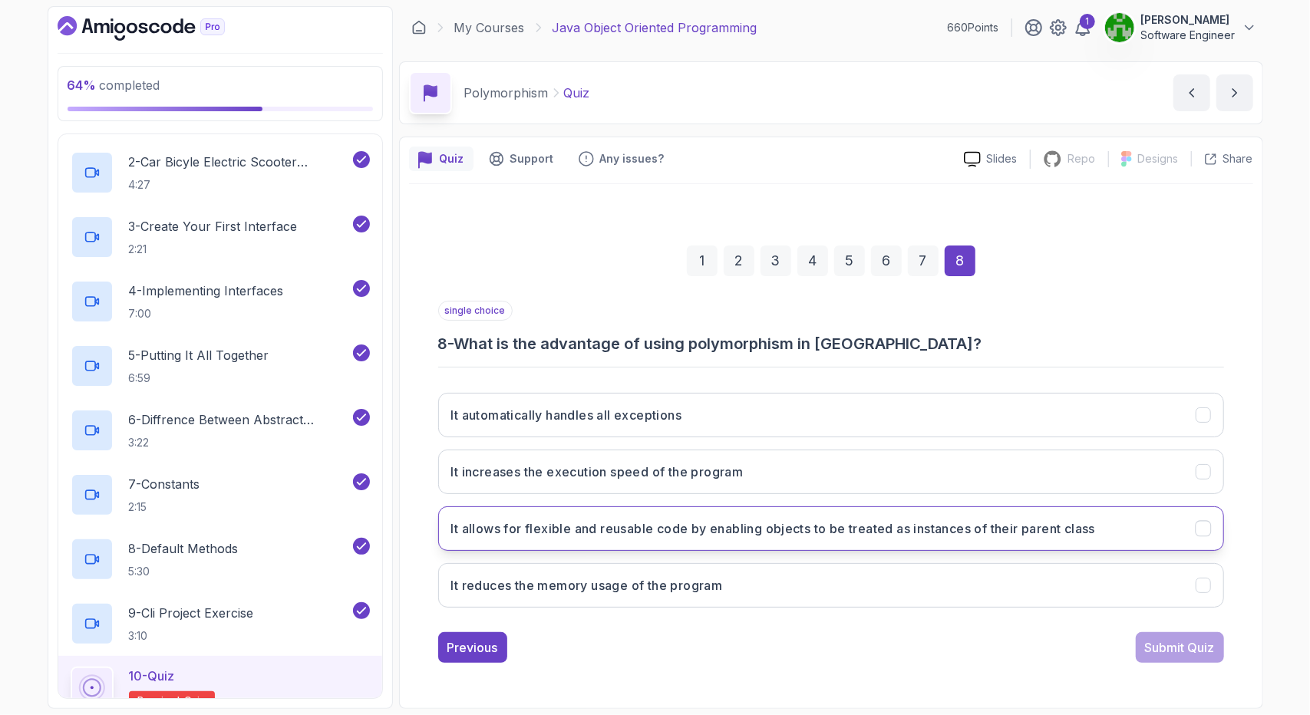
click at [851, 534] on h3 "It allows for flexible and reusable code by enabling objects to be treated as i…" at bounding box center [773, 529] width 645 height 18
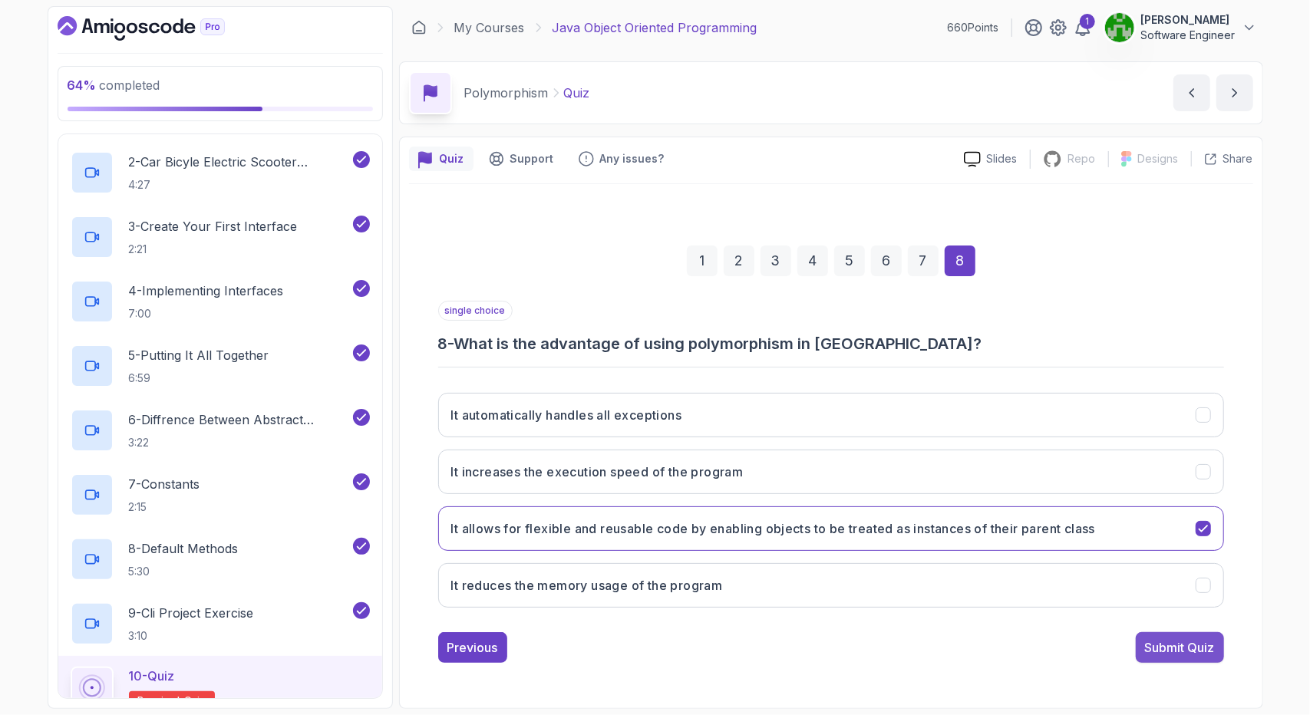
click at [1155, 644] on div "Submit Quiz" at bounding box center [1180, 648] width 70 height 18
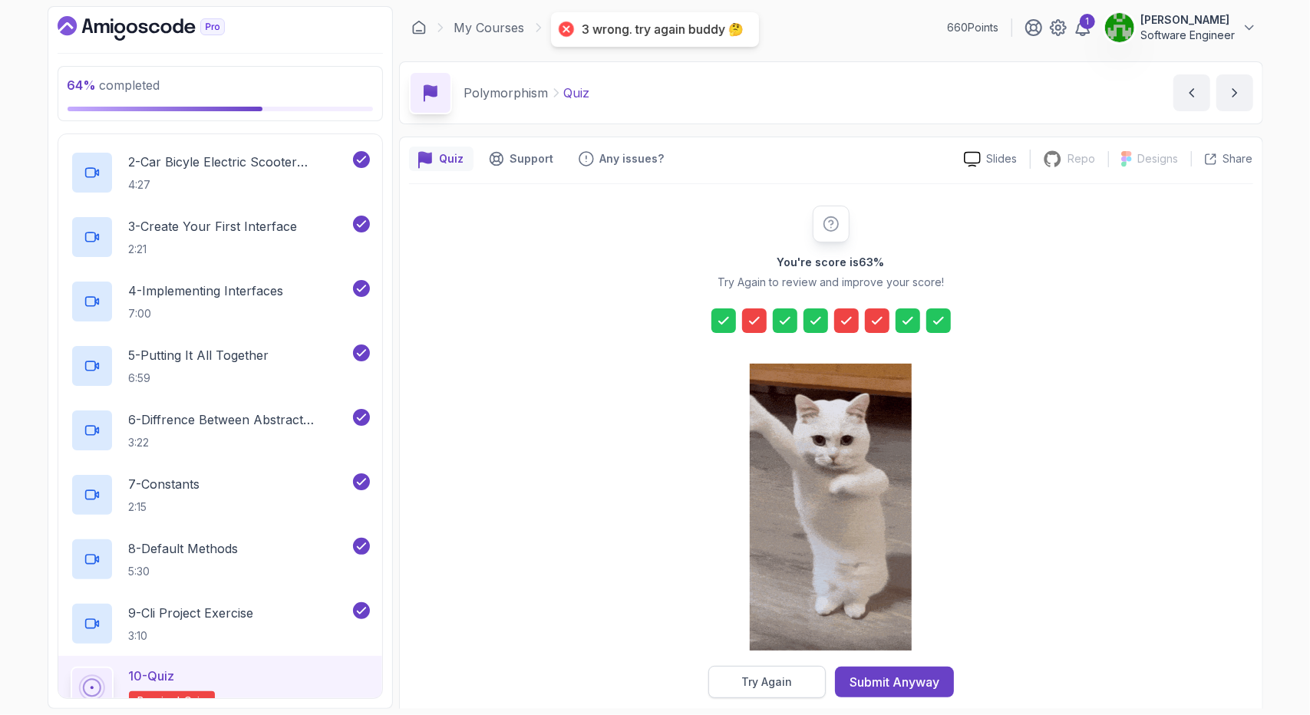
click at [784, 678] on div "Try Again" at bounding box center [767, 682] width 51 height 15
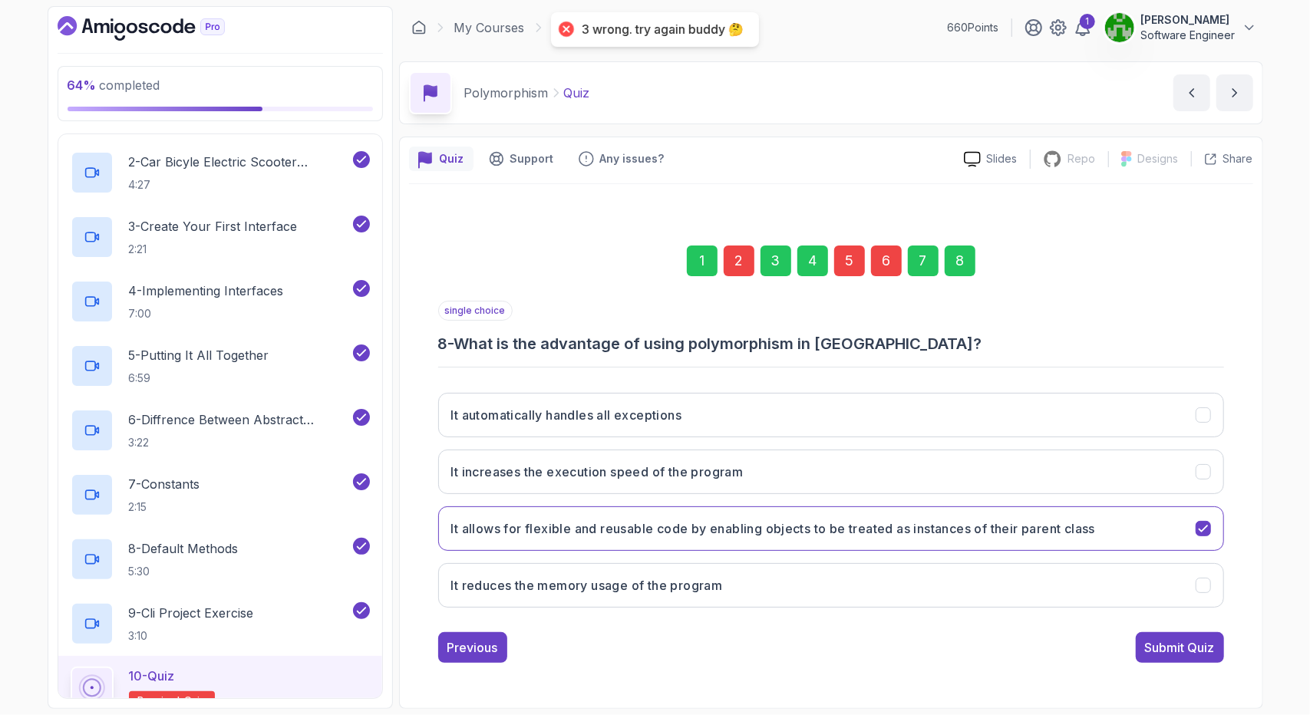
click at [746, 268] on div "2" at bounding box center [739, 261] width 31 height 31
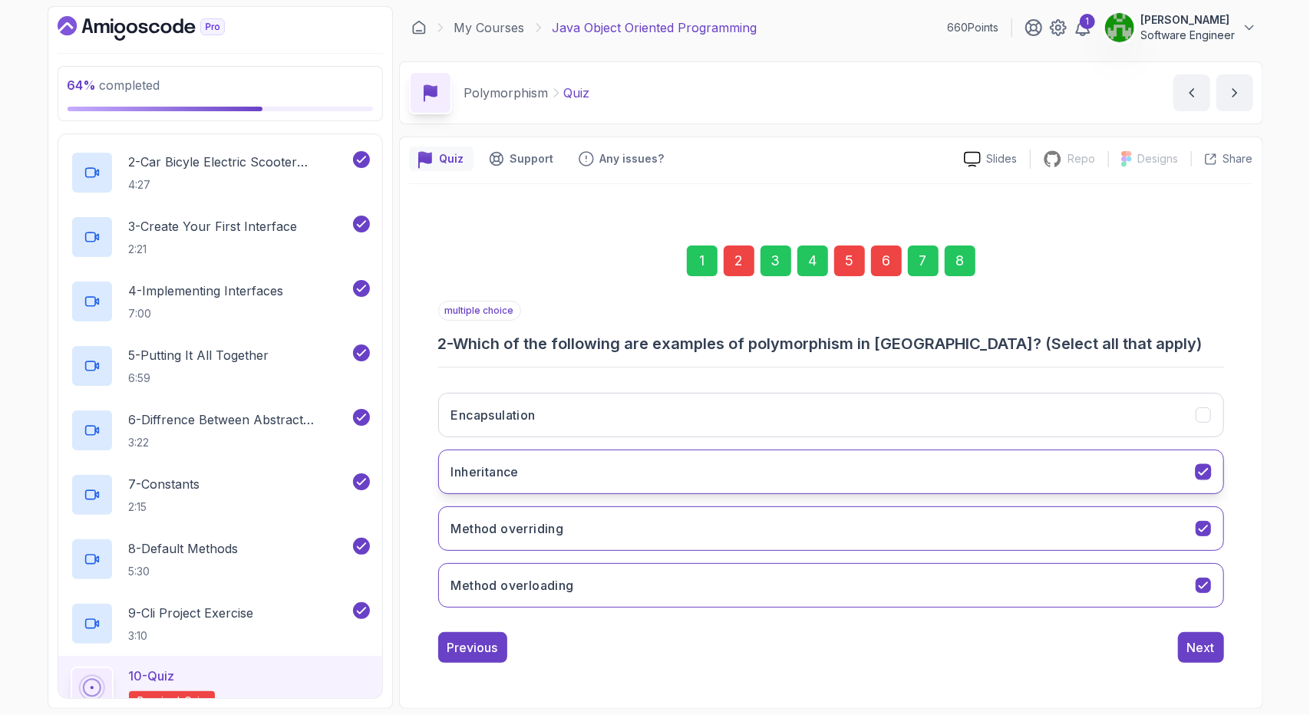
click at [544, 477] on button "Inheritance" at bounding box center [831, 472] width 786 height 45
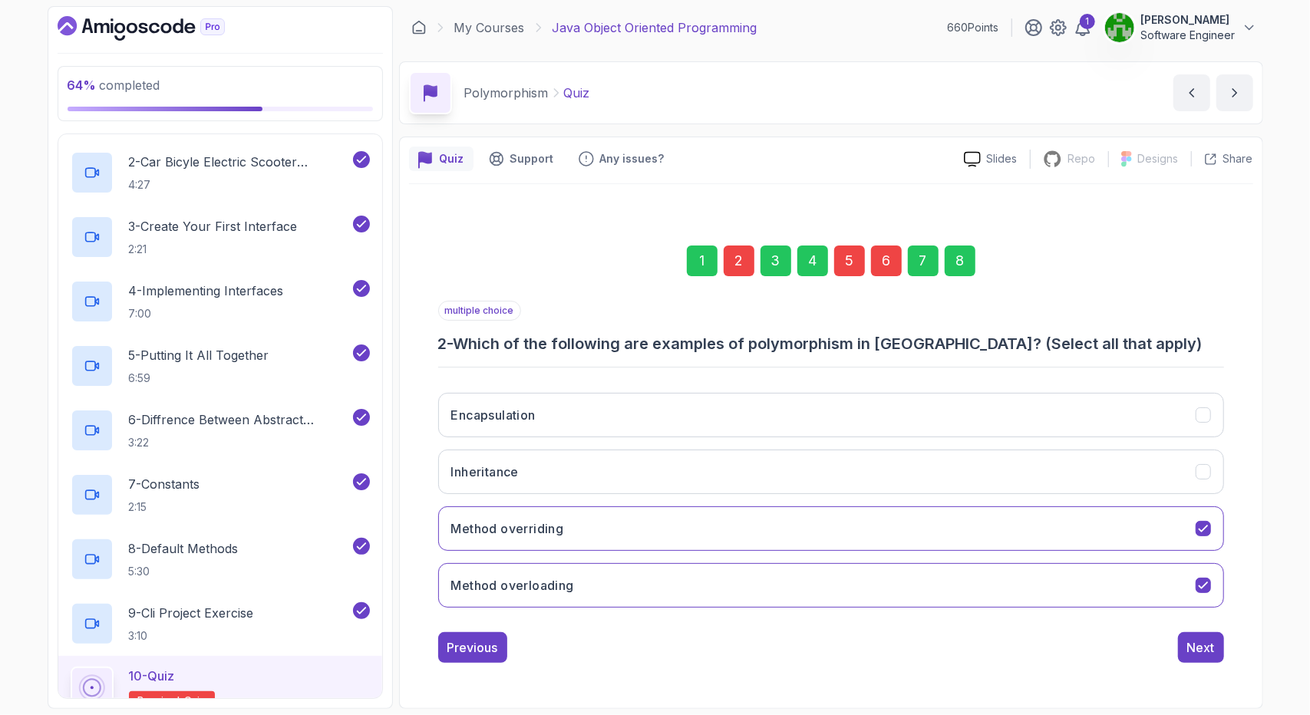
click at [960, 260] on div "8" at bounding box center [960, 261] width 31 height 31
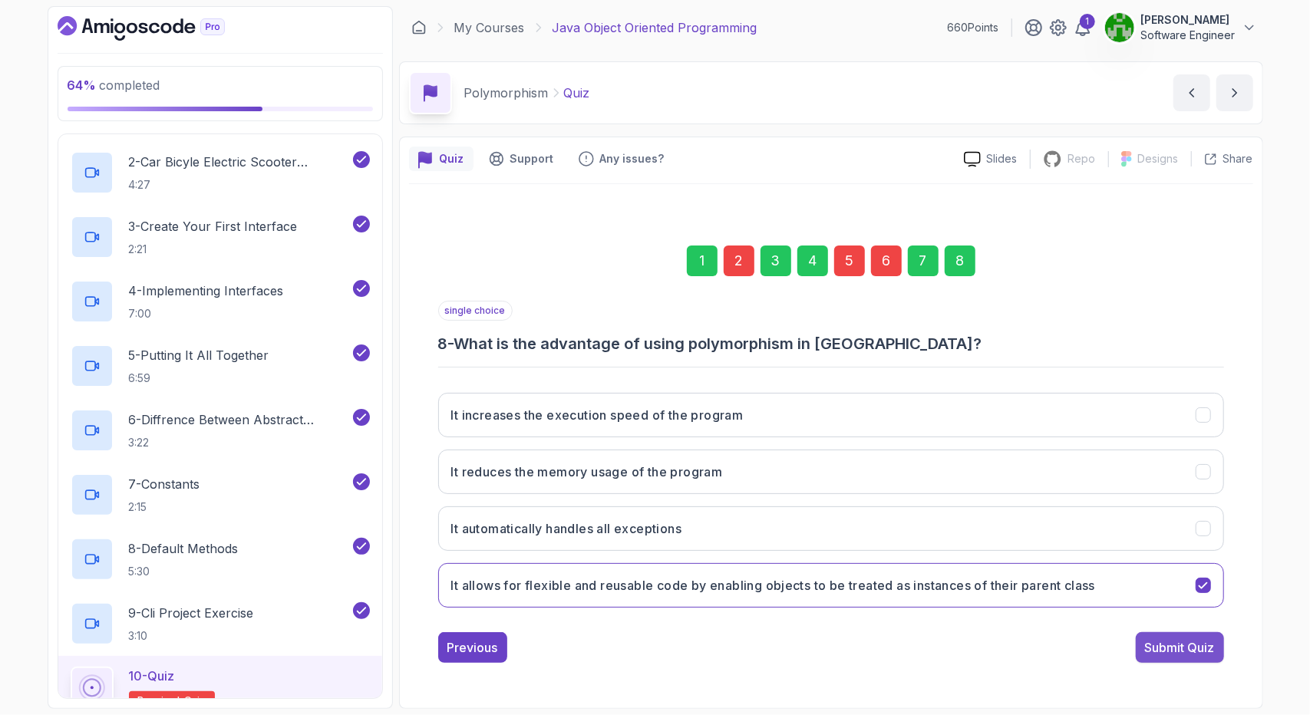
click at [1163, 652] on div "Submit Quiz" at bounding box center [1180, 648] width 70 height 18
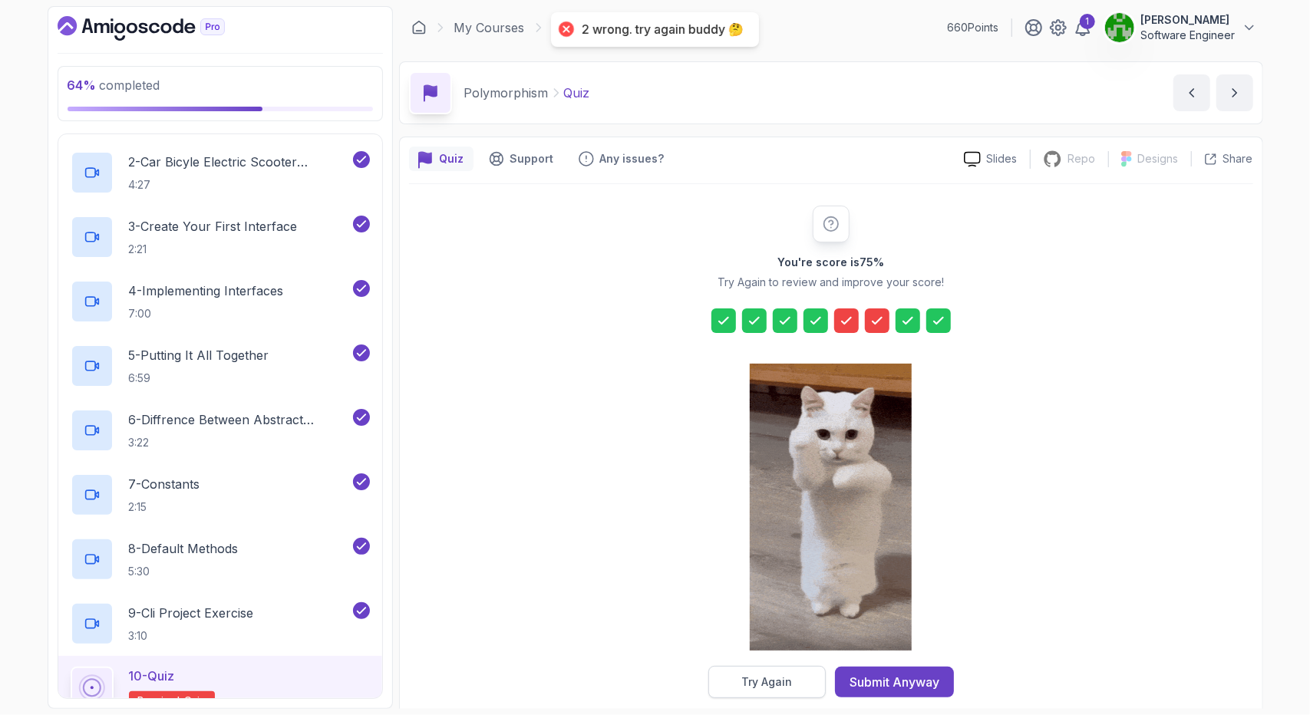
click at [783, 686] on div "Try Again" at bounding box center [767, 682] width 51 height 15
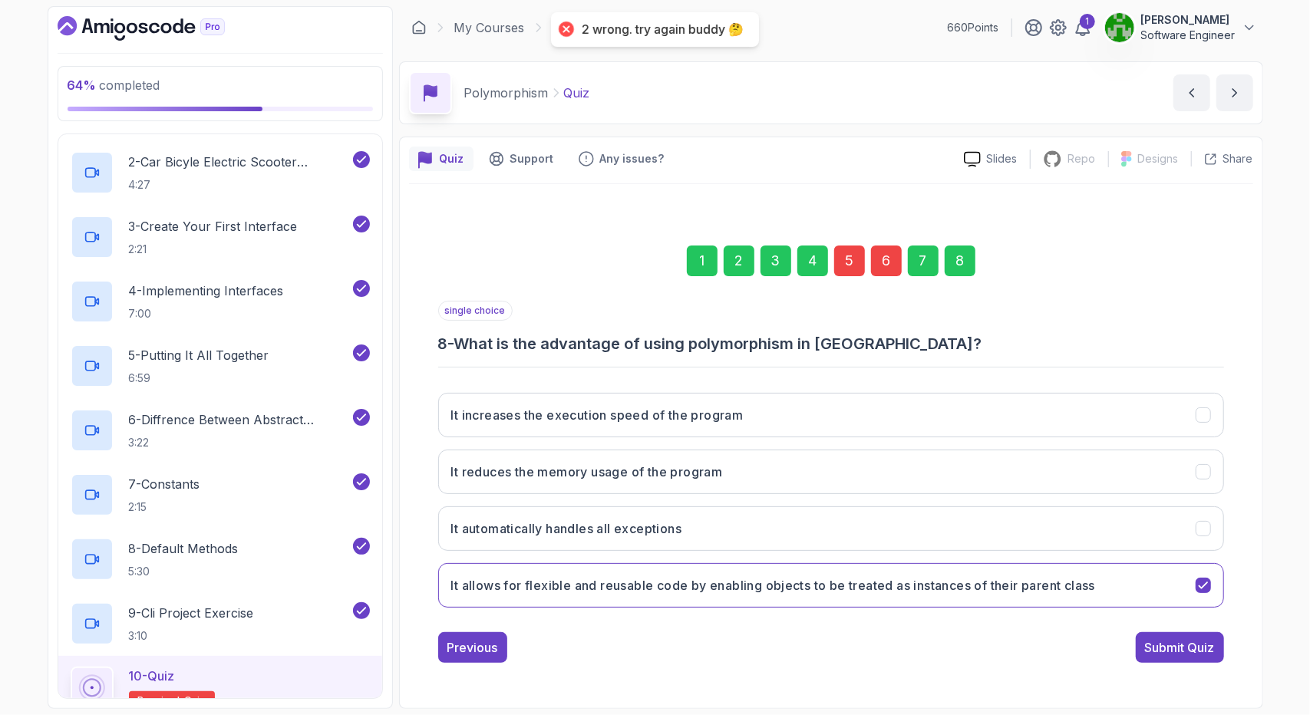
click at [846, 273] on div "5" at bounding box center [849, 261] width 31 height 31
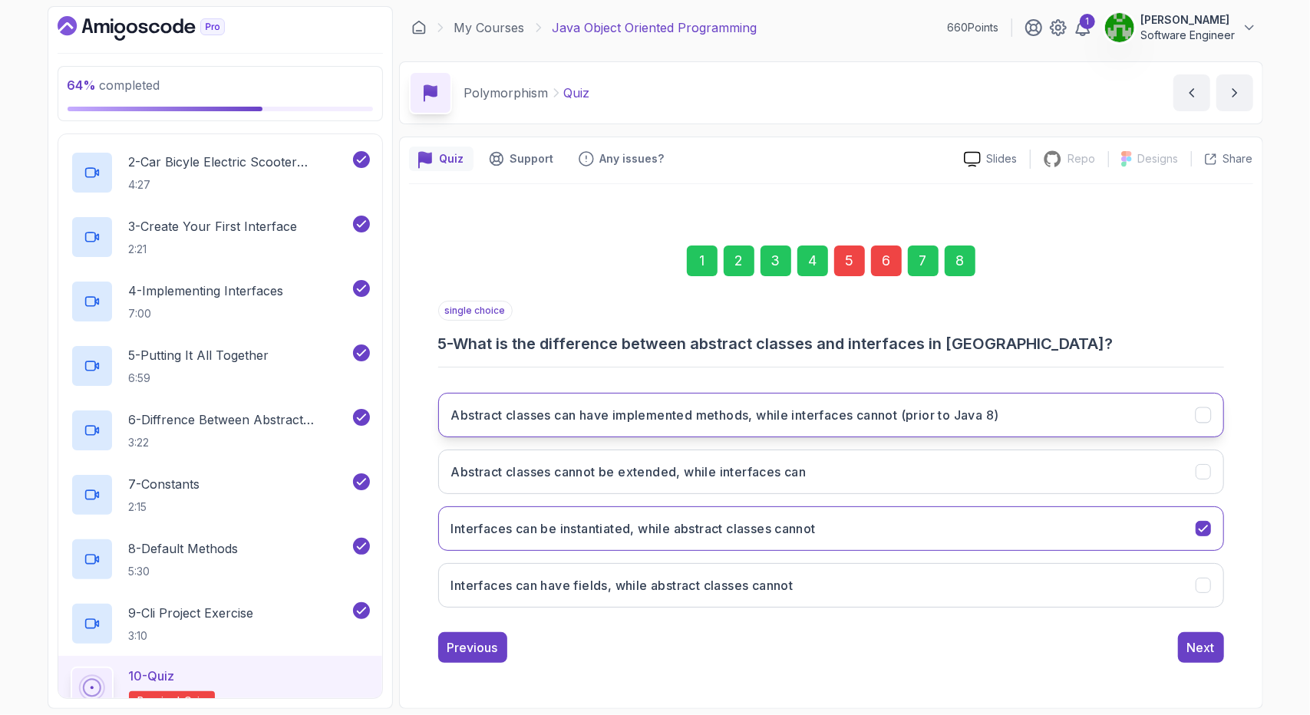
click at [909, 429] on button "Abstract classes can have implemented methods, while interfaces cannot (prior t…" at bounding box center [831, 415] width 786 height 45
click at [957, 268] on div "8" at bounding box center [960, 261] width 31 height 31
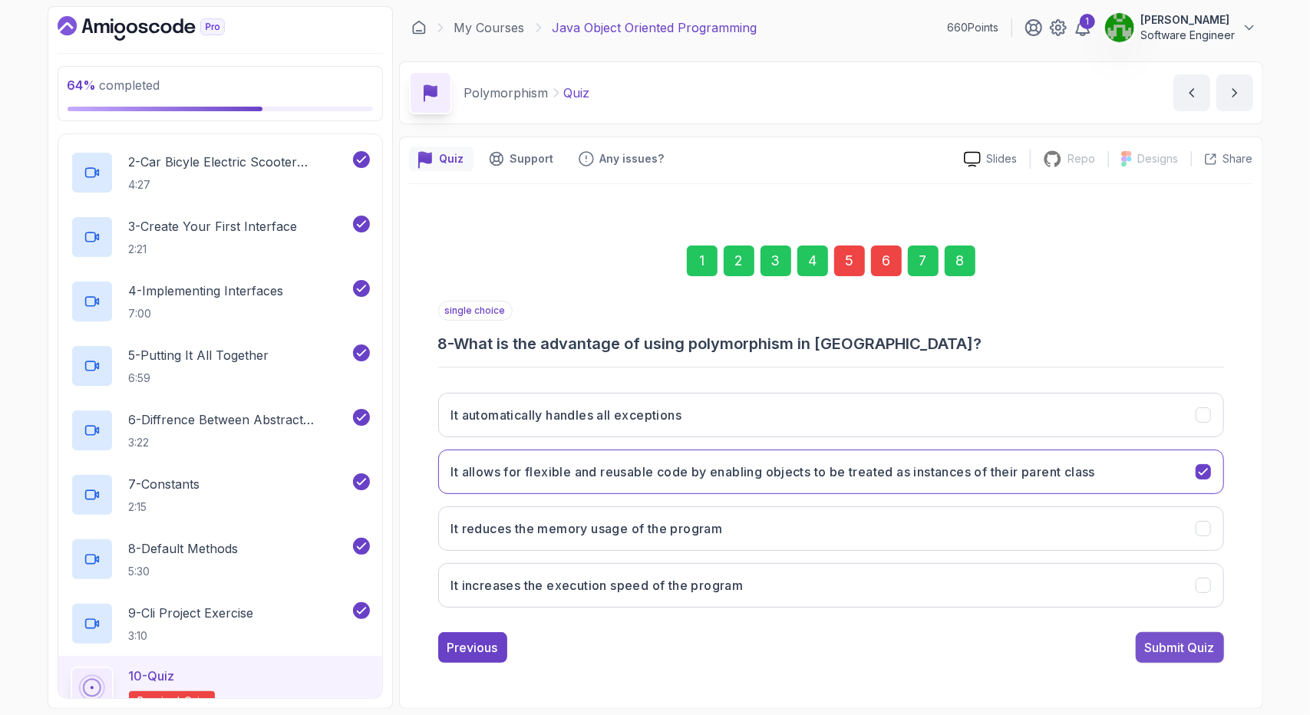
click at [1153, 646] on div "Submit Quiz" at bounding box center [1180, 648] width 70 height 18
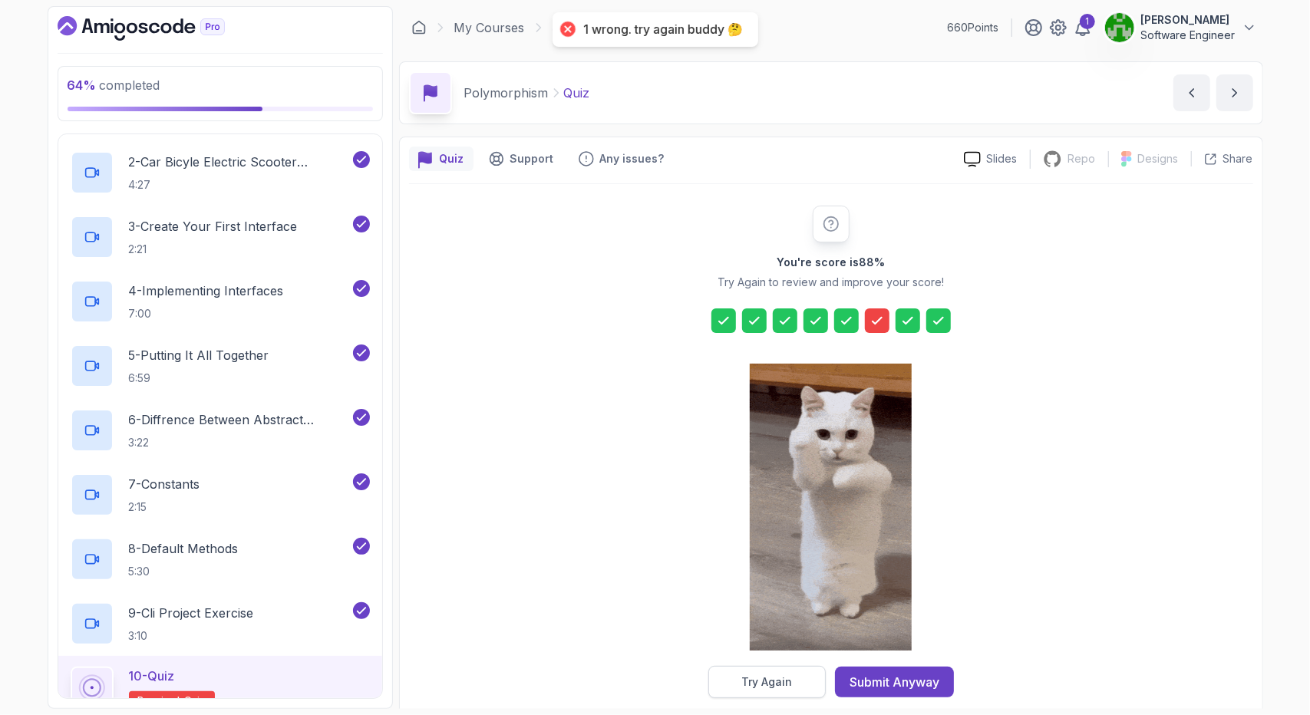
click at [765, 675] on div "Try Again" at bounding box center [767, 682] width 51 height 15
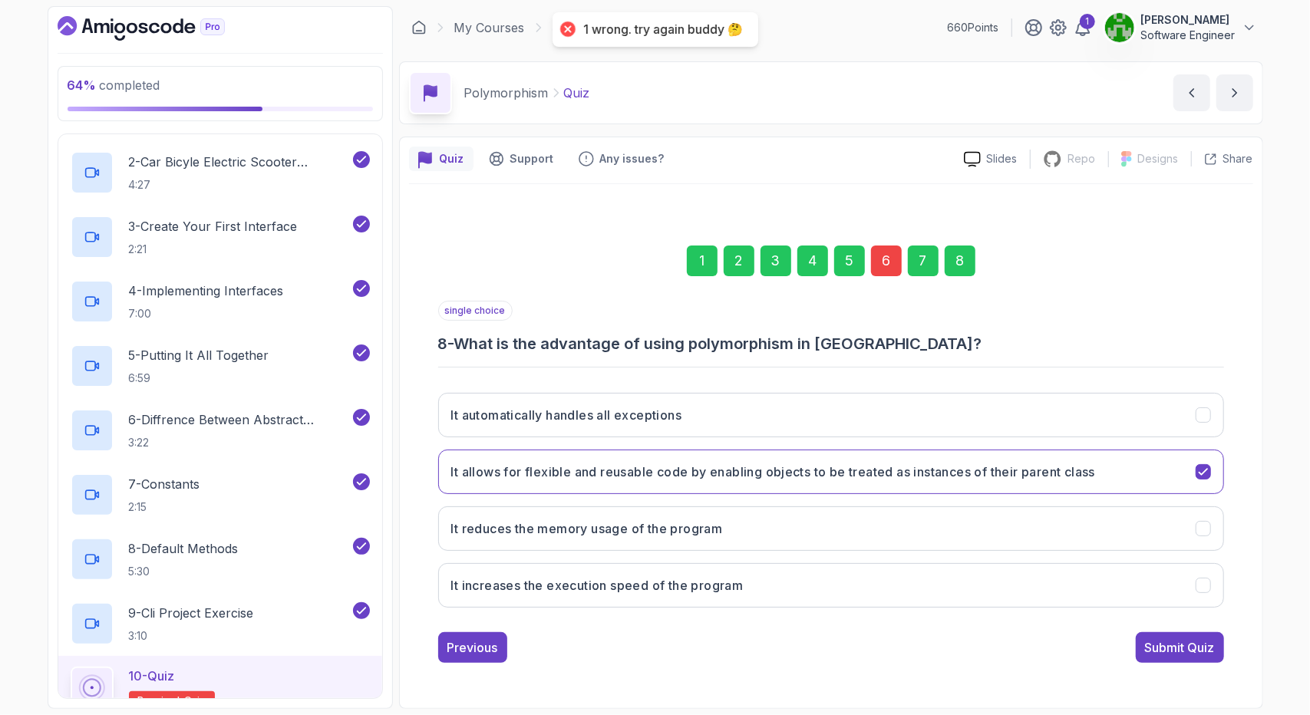
click at [846, 266] on div "5" at bounding box center [849, 261] width 31 height 31
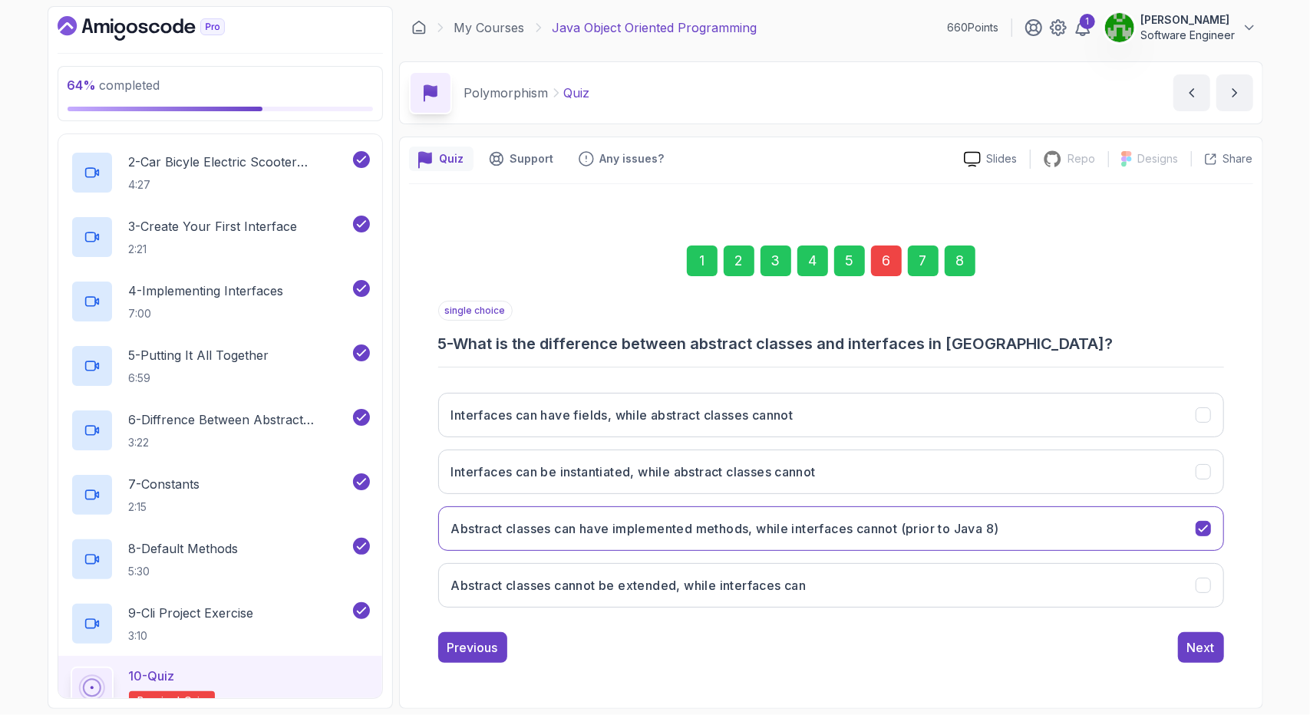
click at [881, 260] on div "6" at bounding box center [886, 261] width 31 height 31
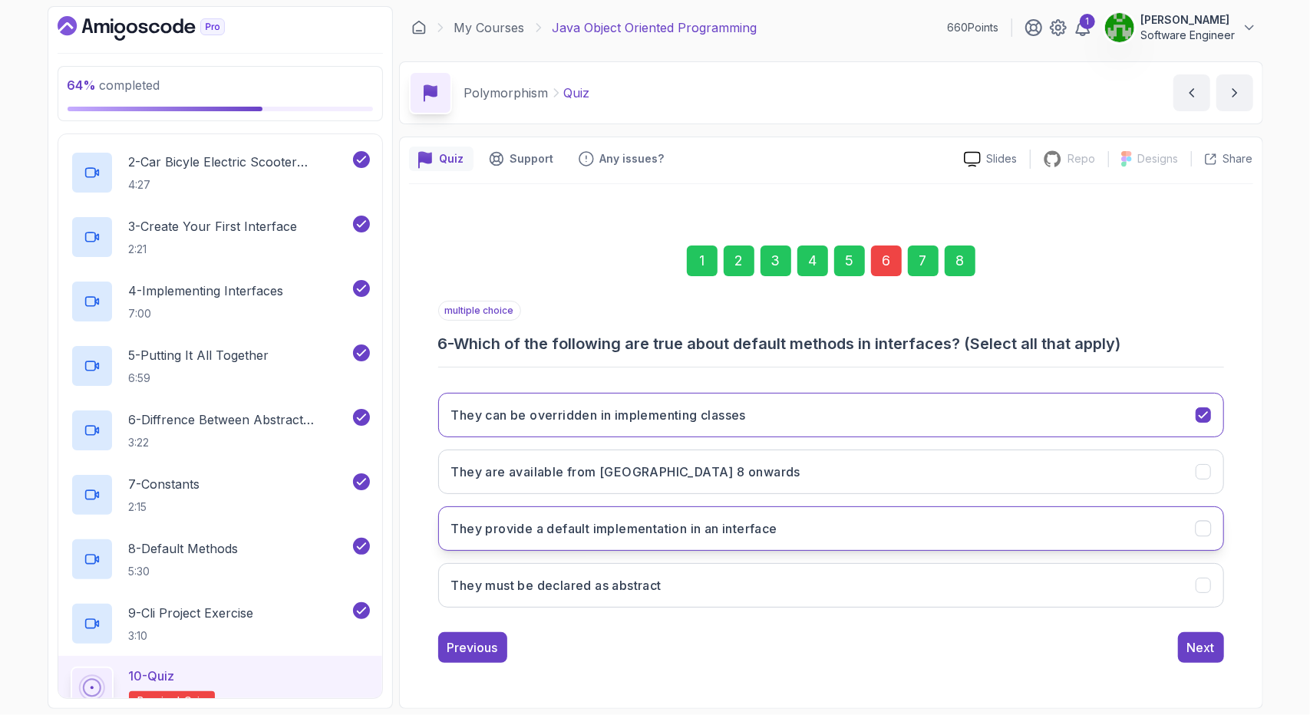
click at [768, 520] on h3 "They provide a default implementation in an interface" at bounding box center [614, 529] width 326 height 18
click at [950, 261] on div "8" at bounding box center [960, 261] width 31 height 31
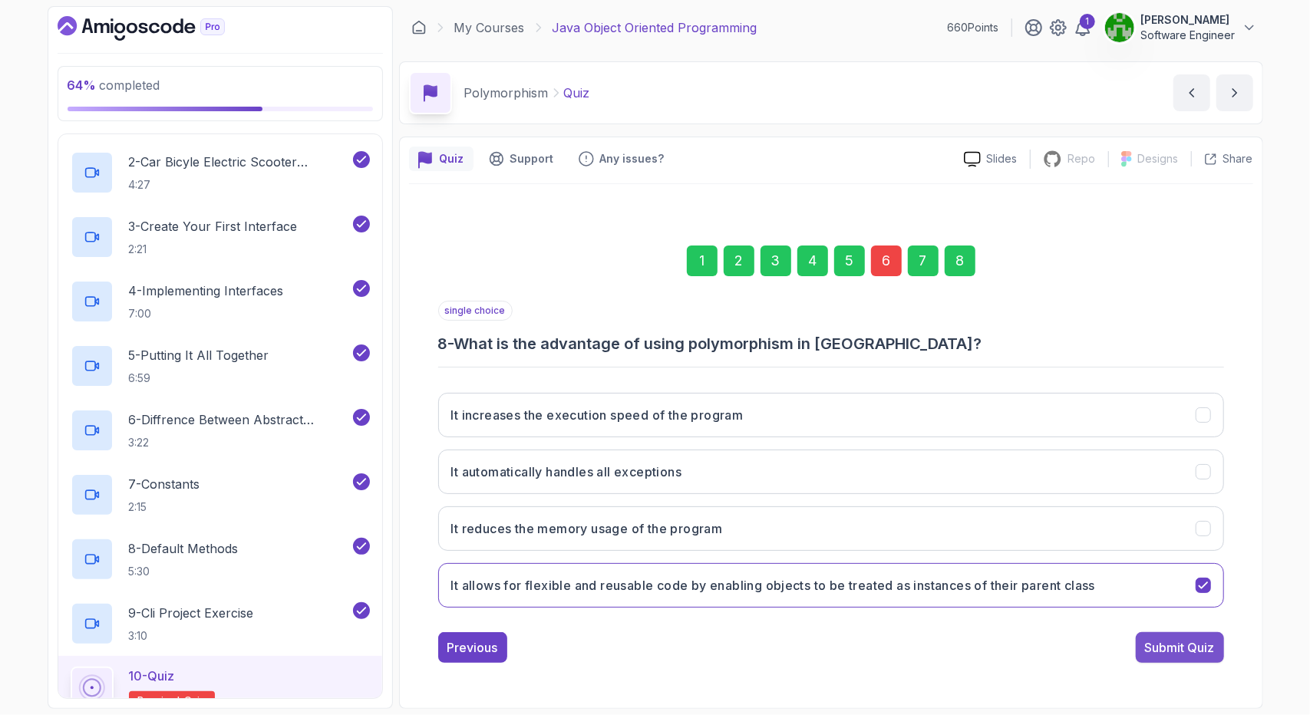
click at [1188, 639] on div "Submit Quiz" at bounding box center [1180, 648] width 70 height 18
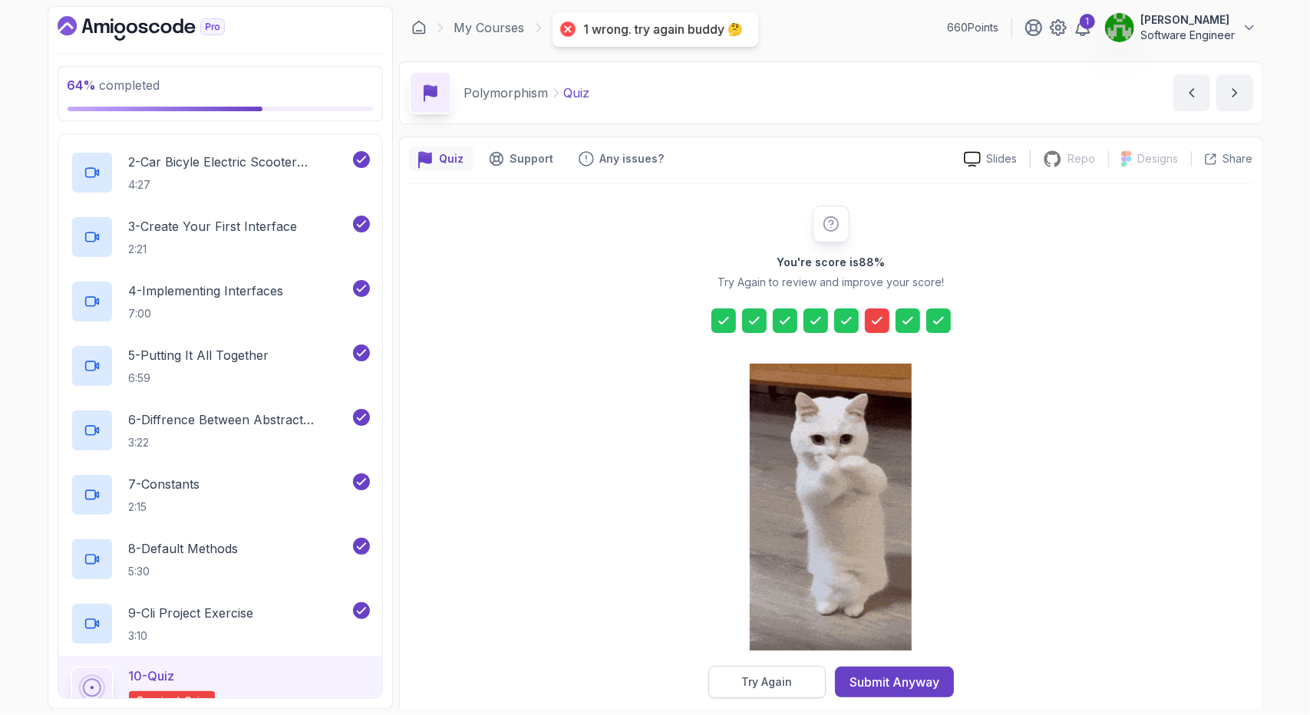
click at [759, 681] on div "Try Again" at bounding box center [767, 682] width 51 height 15
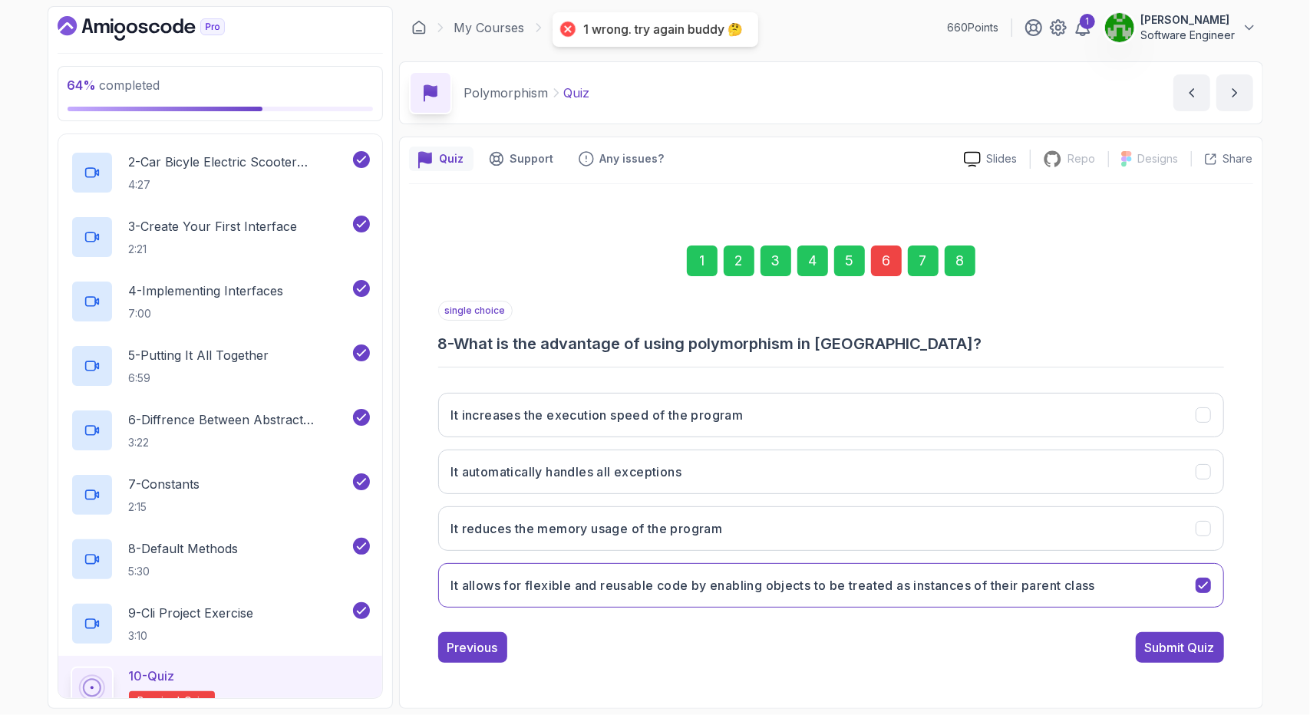
click at [891, 271] on div "6" at bounding box center [886, 261] width 31 height 31
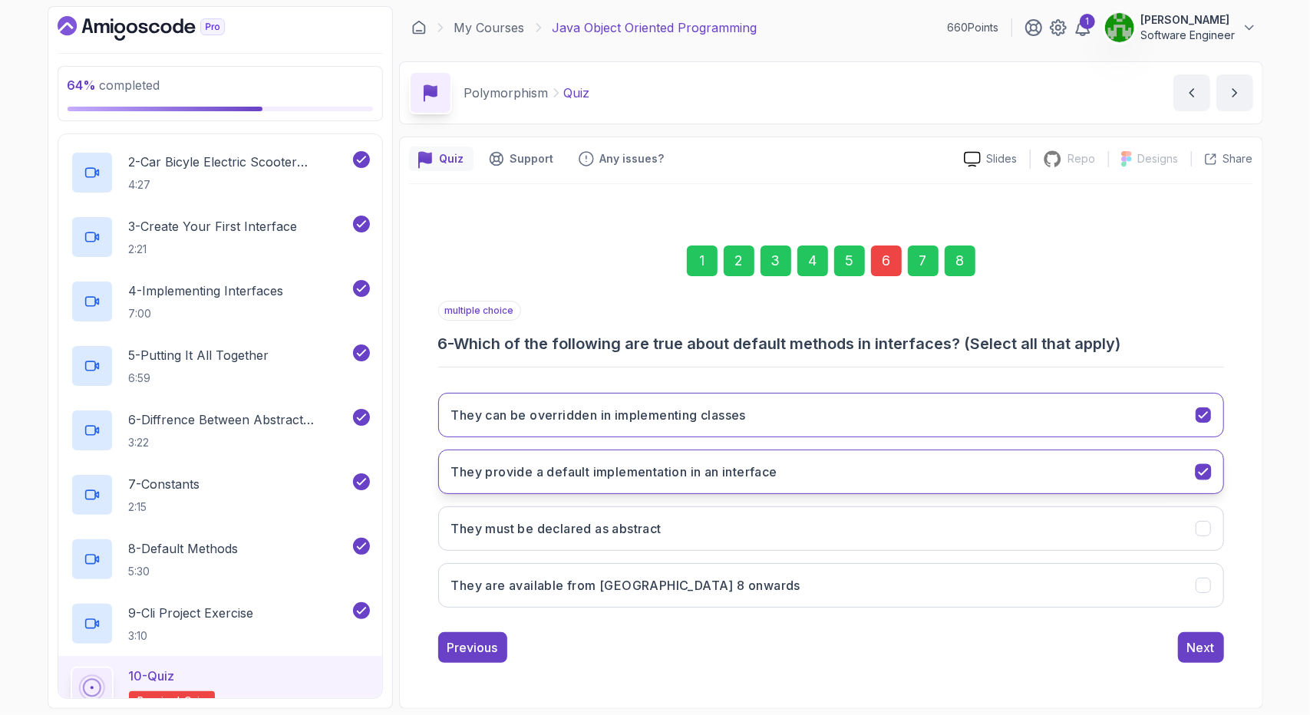
click at [632, 485] on button "They provide a default implementation in an interface" at bounding box center [831, 472] width 786 height 45
click at [594, 468] on h3 "They provide a default implementation in an interface" at bounding box center [614, 472] width 326 height 18
click at [662, 594] on button "They are available from Java 8 onwards" at bounding box center [831, 585] width 786 height 45
click at [953, 259] on div "8" at bounding box center [960, 261] width 31 height 31
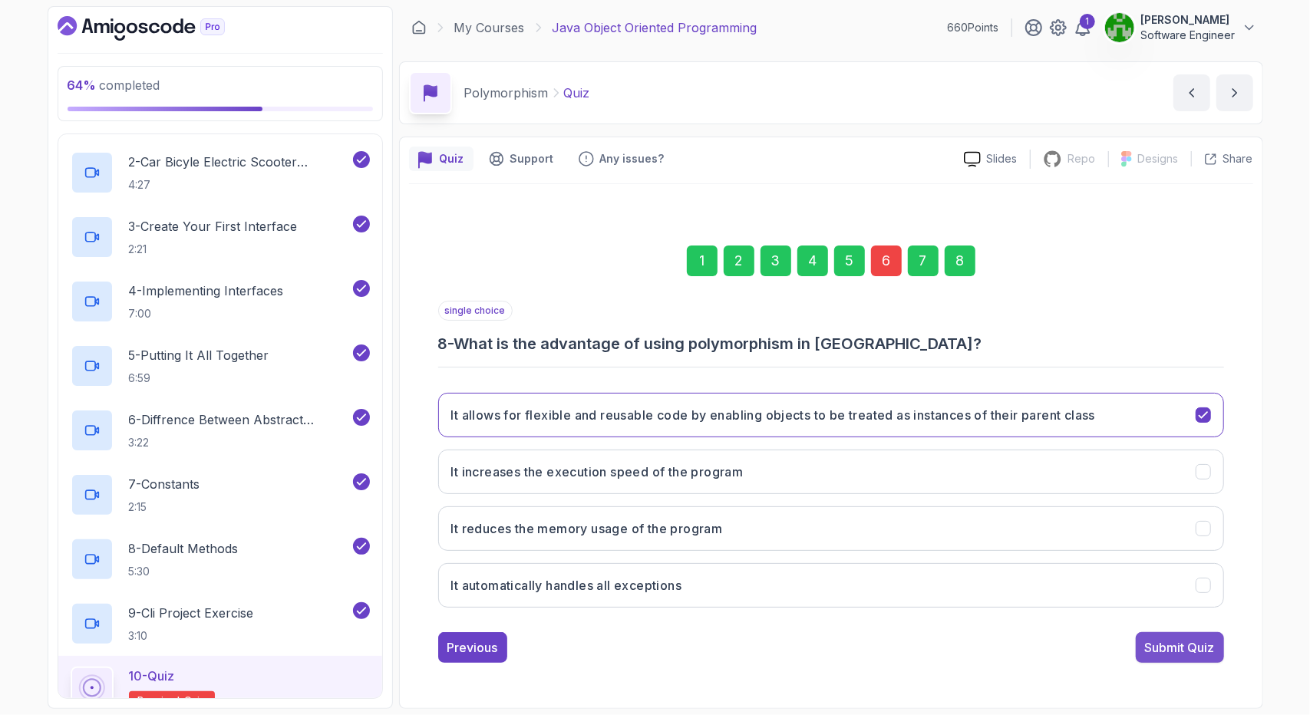
click at [1162, 647] on div "Submit Quiz" at bounding box center [1180, 648] width 70 height 18
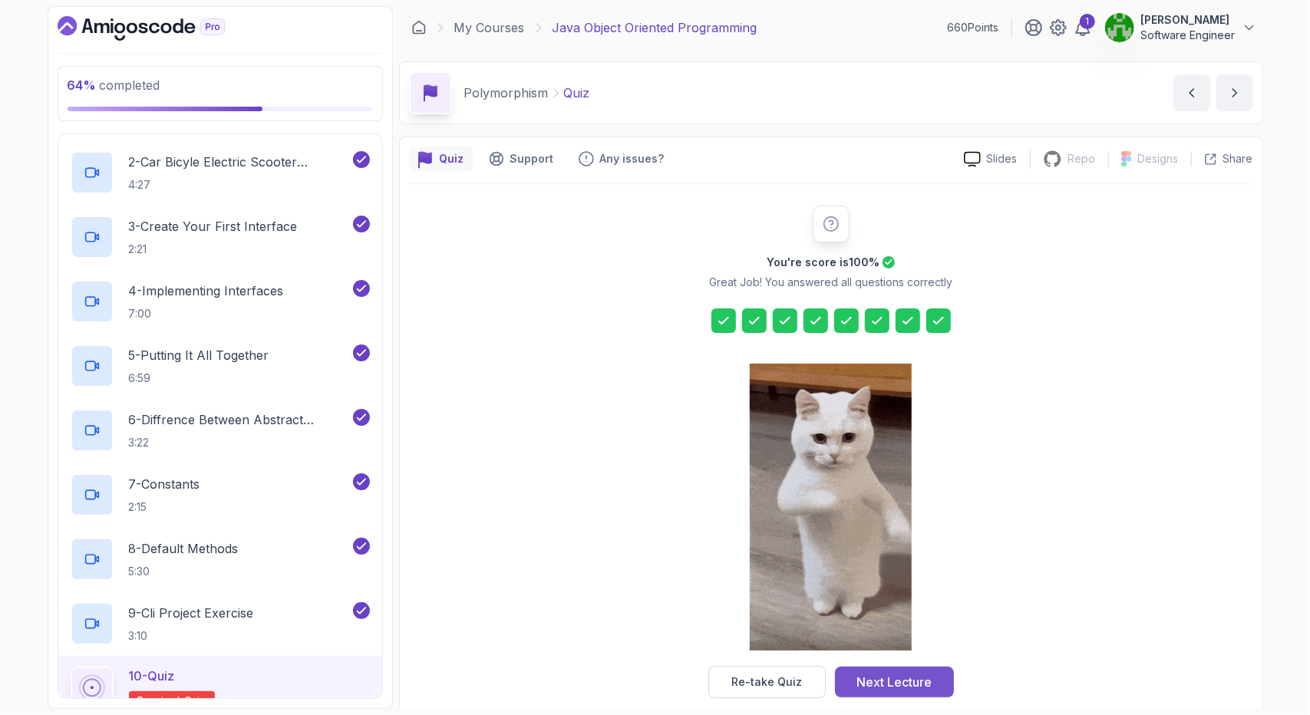
click at [900, 686] on div "Next Lecture" at bounding box center [894, 682] width 75 height 18
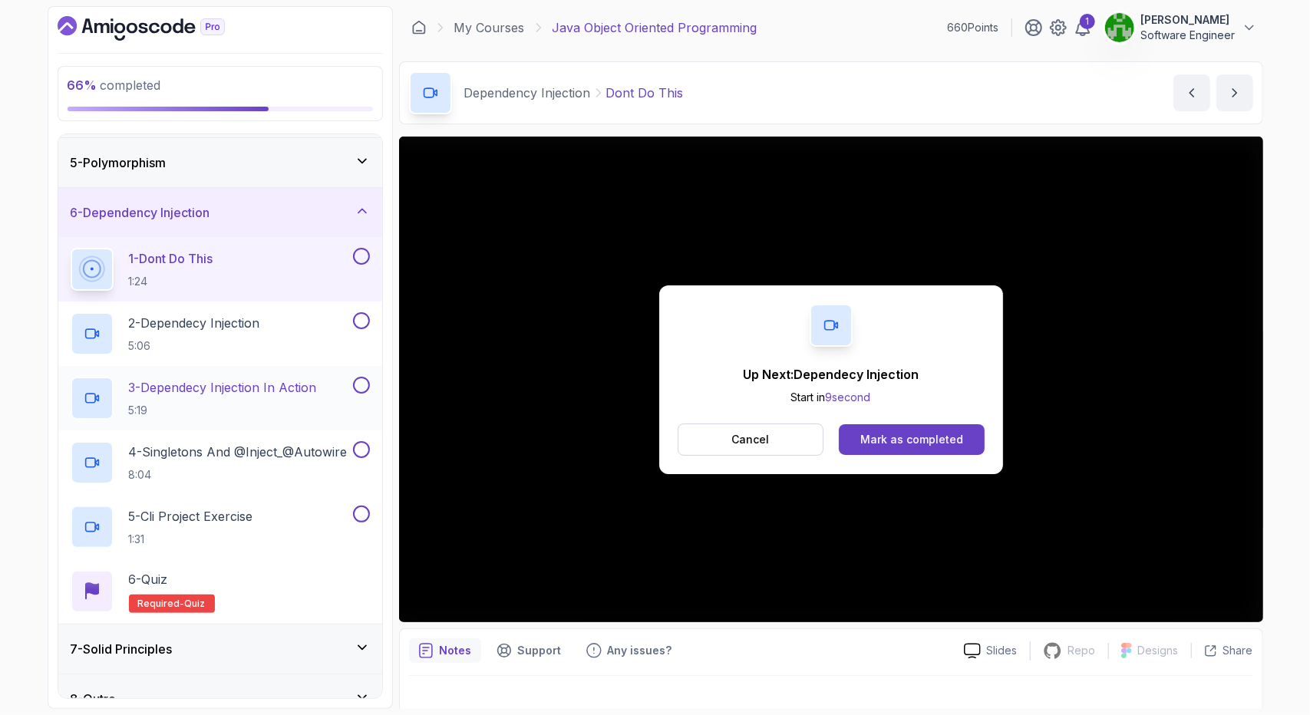
scroll to position [217, 0]
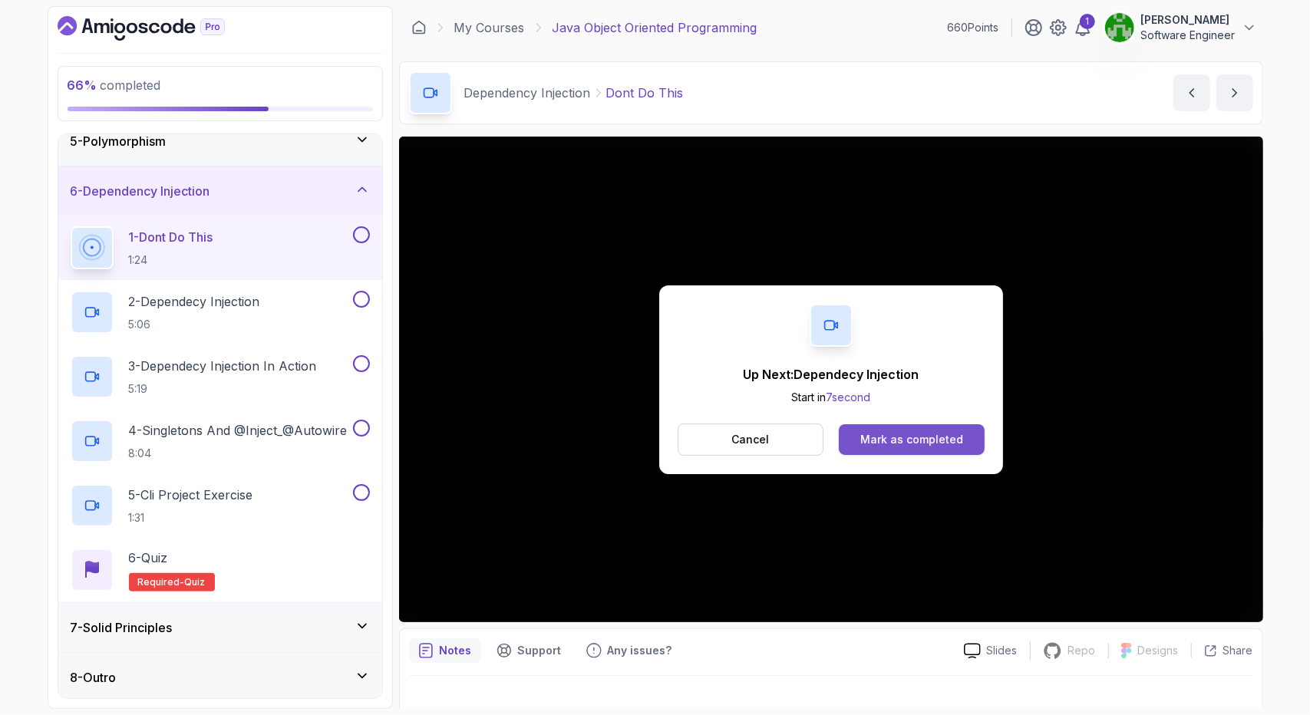
click at [921, 432] on div "Mark as completed" at bounding box center [912, 439] width 103 height 15
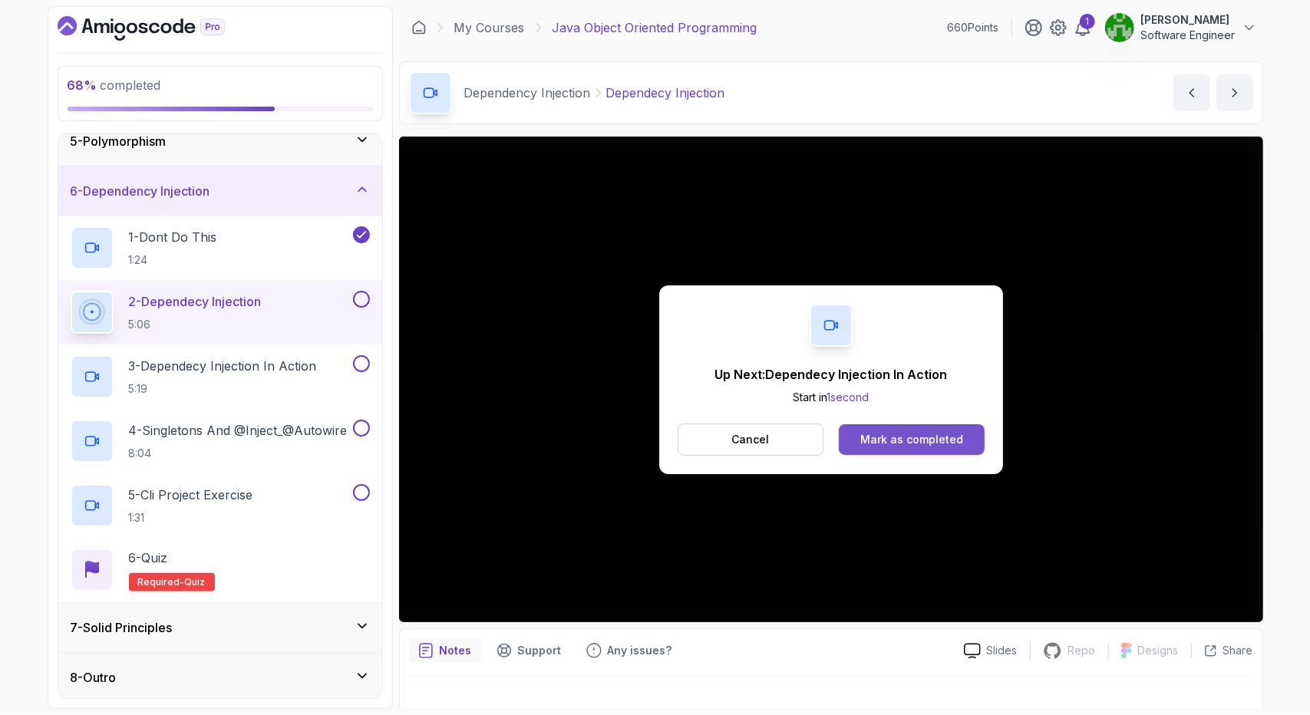
click at [871, 432] on div "Mark as completed" at bounding box center [912, 439] width 103 height 15
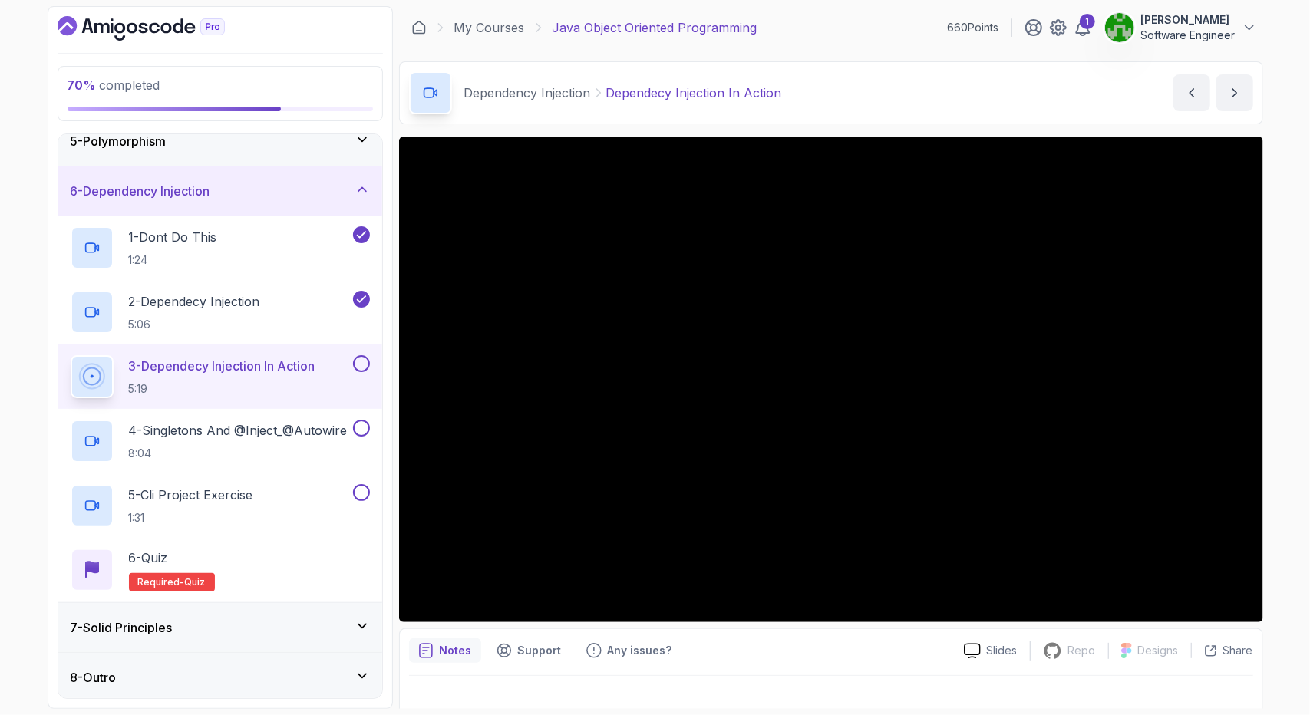
scroll to position [19, 0]
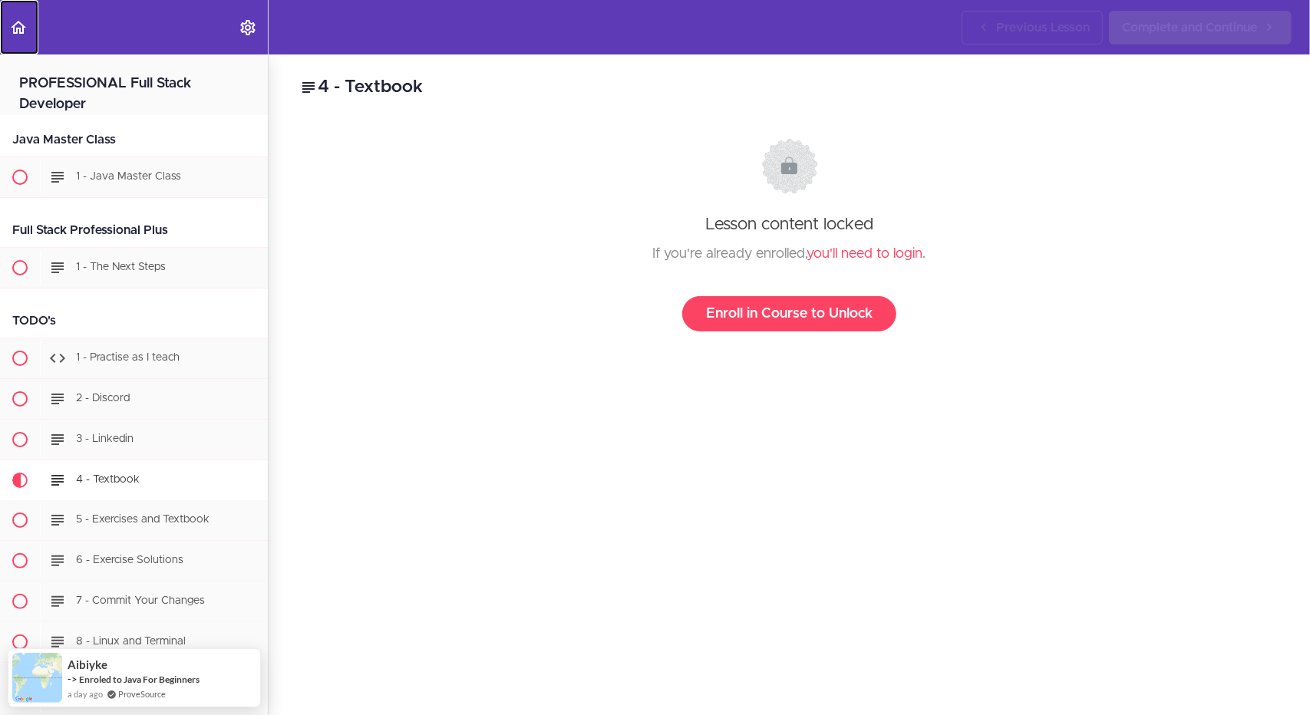
click at [20, 33] on icon "Back to course curriculum" at bounding box center [18, 27] width 18 height 18
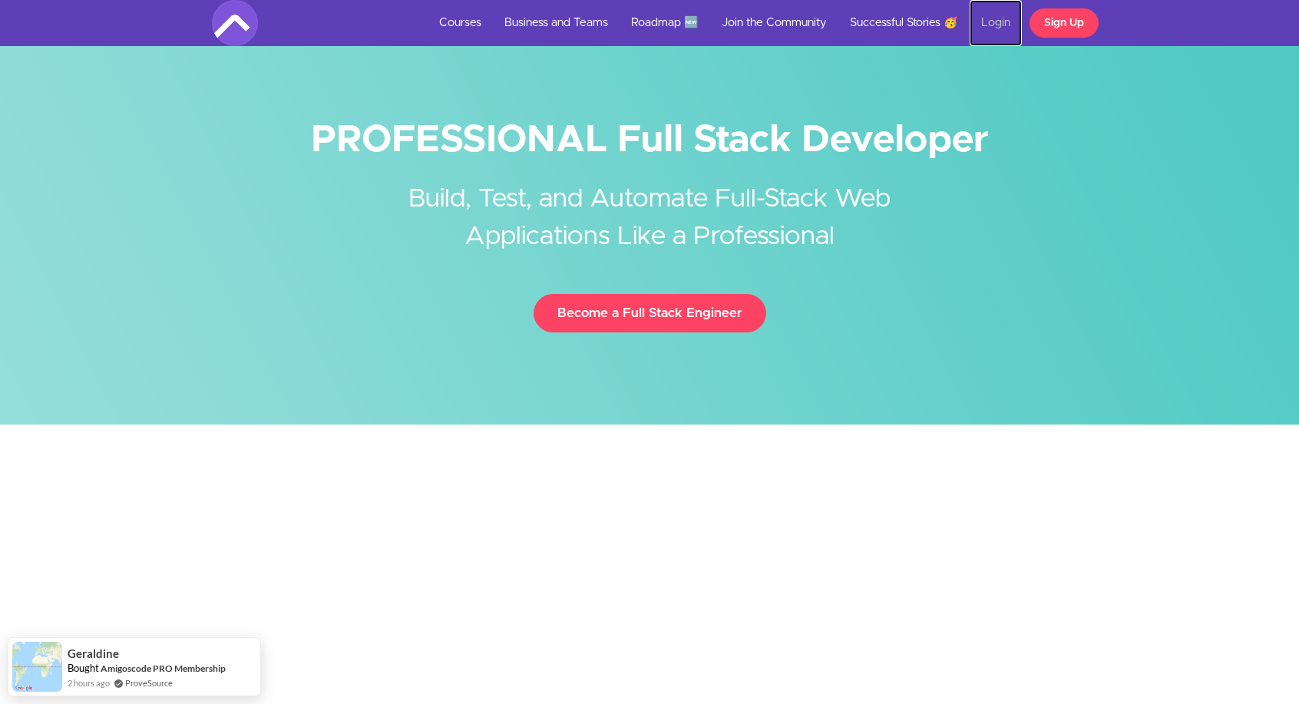
click at [986, 25] on link "Login" at bounding box center [996, 23] width 52 height 46
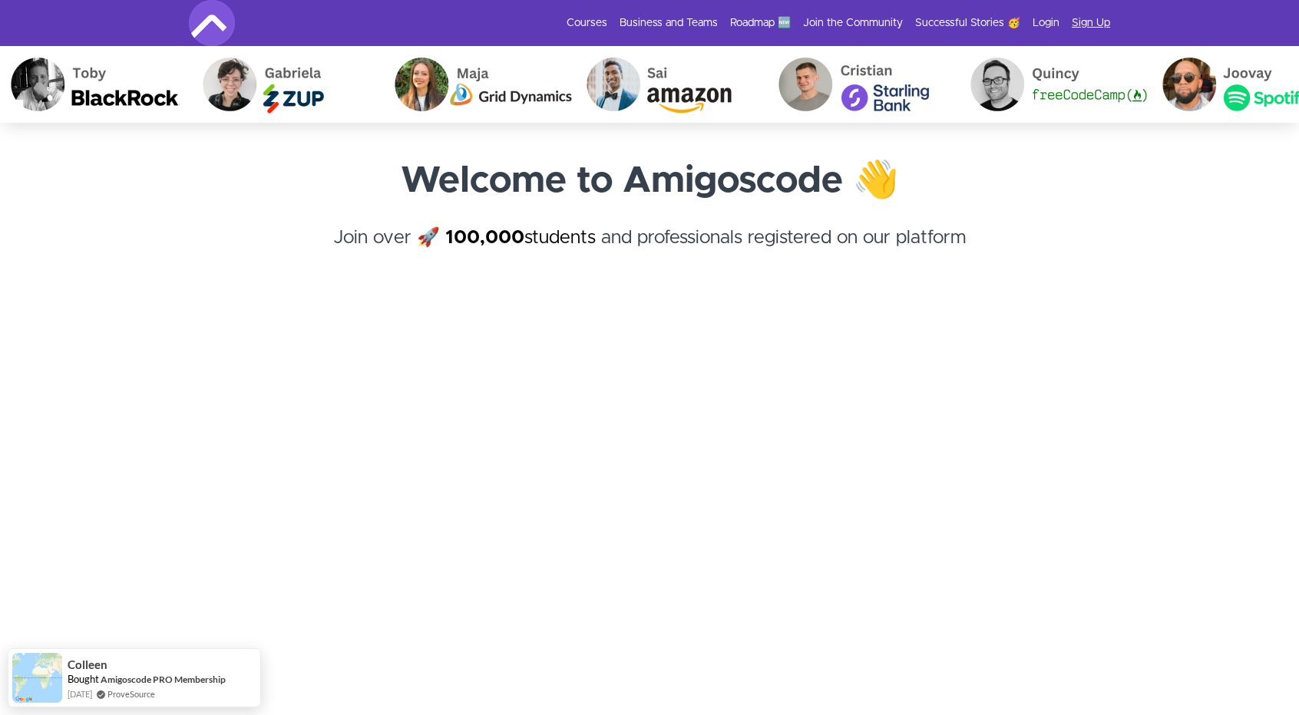
click at [1082, 15] on link "Sign Up" at bounding box center [1091, 22] width 38 height 15
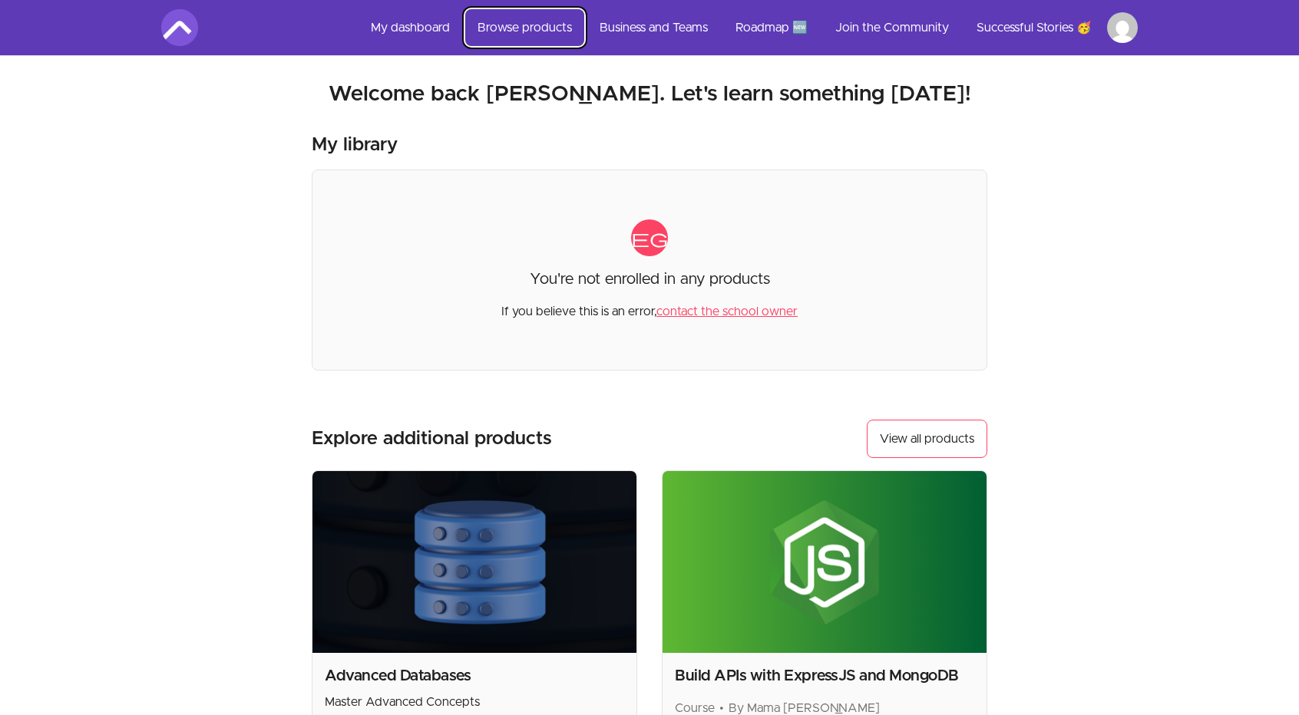
click at [522, 29] on link "Browse products" at bounding box center [524, 27] width 119 height 37
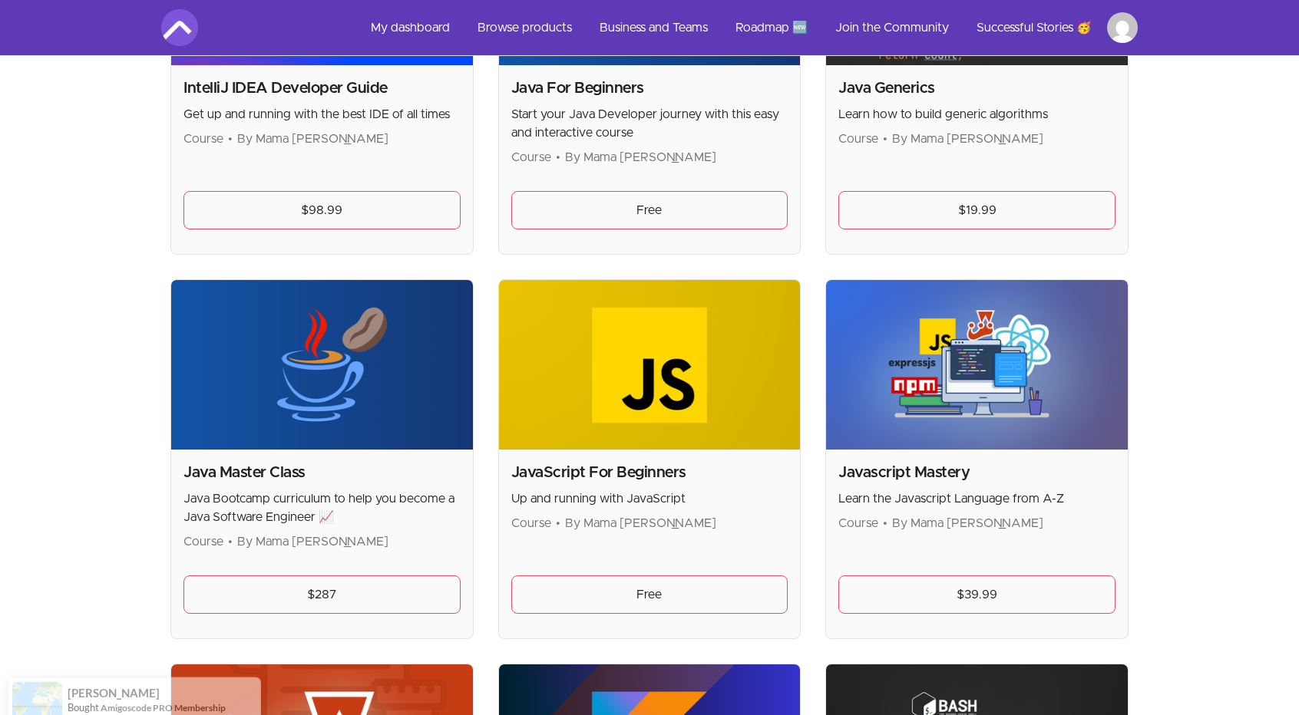
scroll to position [1766, 0]
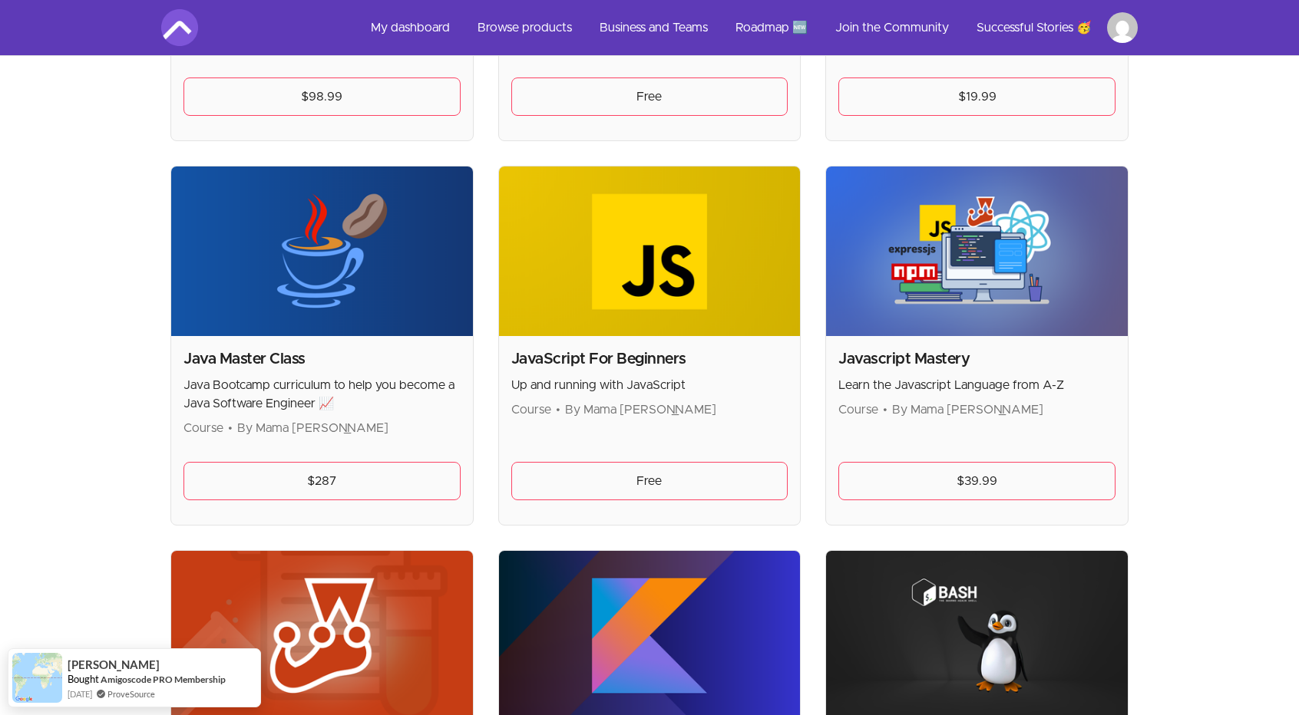
click at [256, 358] on h2 "Java Master Class" at bounding box center [321, 359] width 277 height 21
click at [267, 369] on div "Java Master Class Java Bootcamp curriculum to help you become a Java Software E…" at bounding box center [321, 393] width 277 height 89
click at [269, 351] on h2 "Java Master Class" at bounding box center [321, 359] width 277 height 21
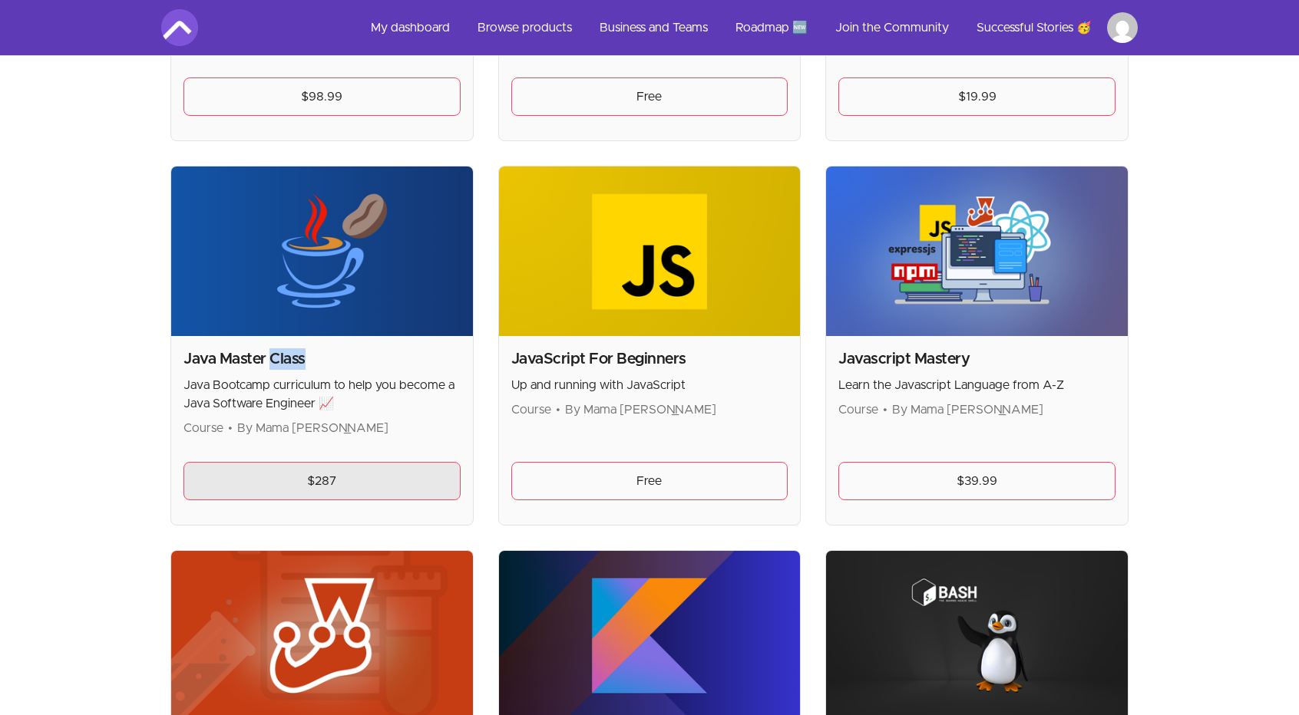
click at [281, 468] on link "$287" at bounding box center [321, 481] width 277 height 38
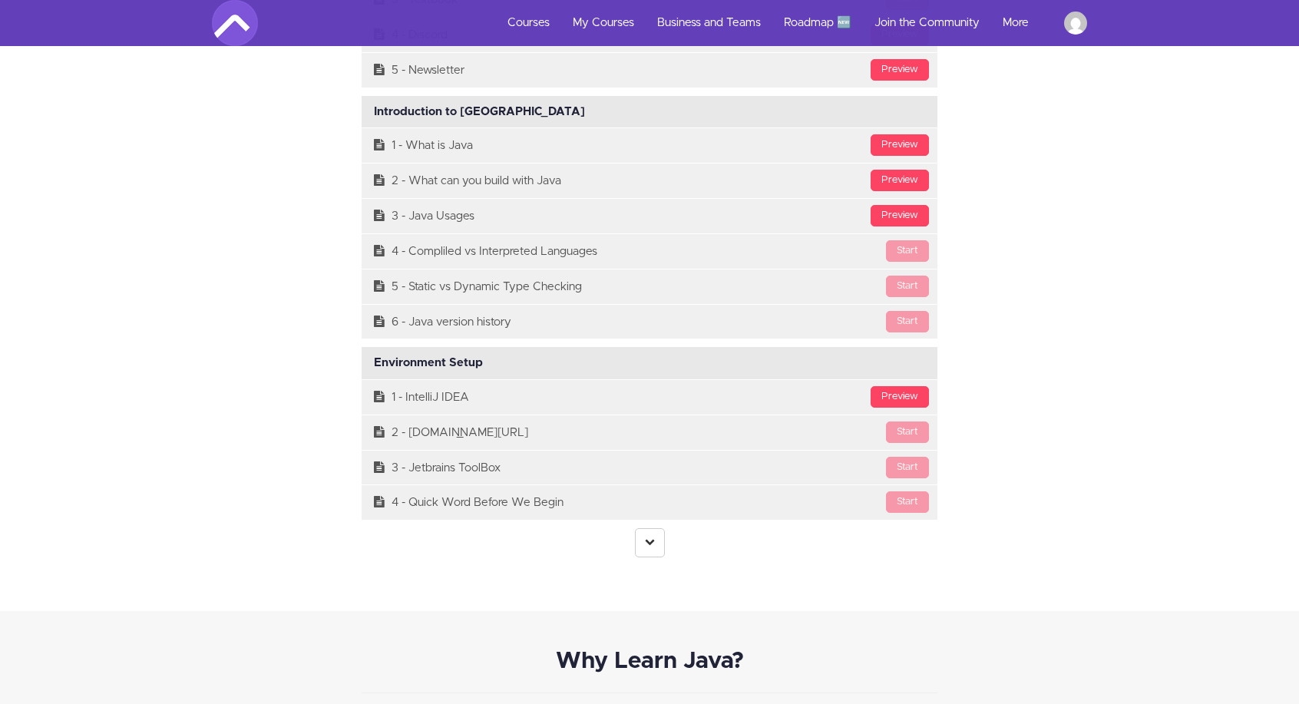
scroll to position [4145, 0]
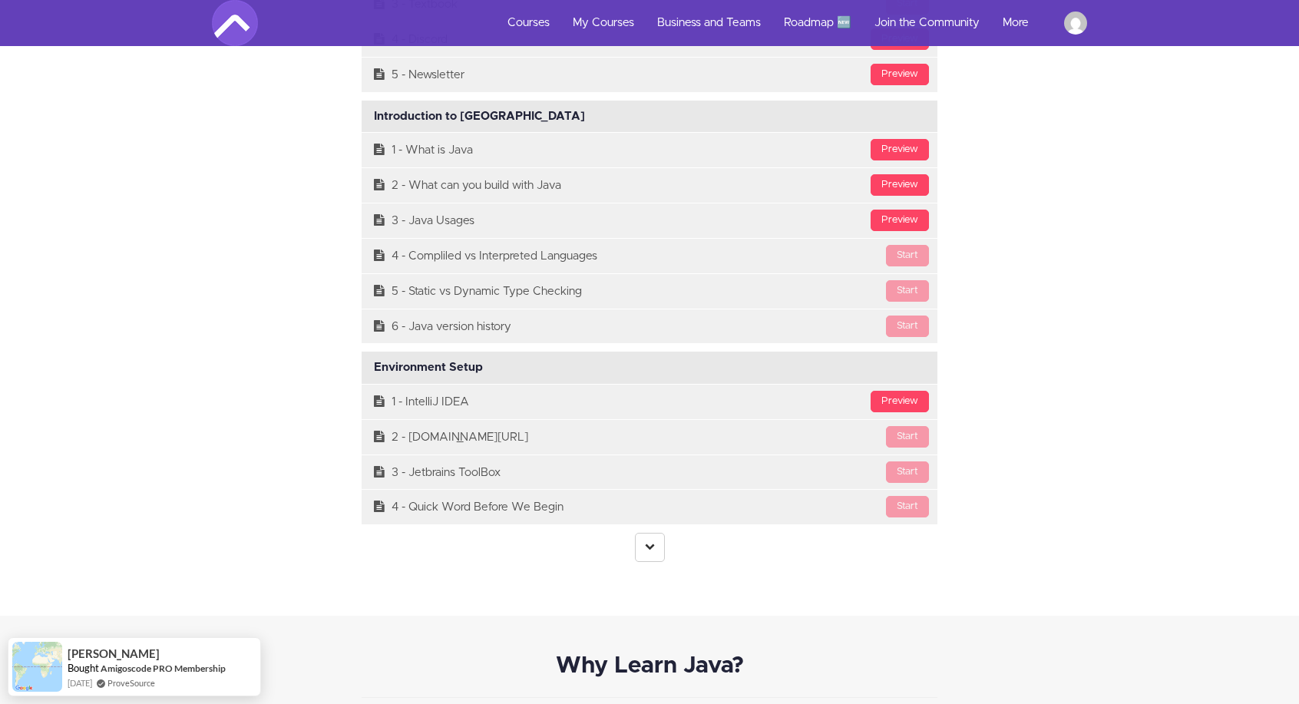
click at [661, 547] on link at bounding box center [650, 547] width 30 height 29
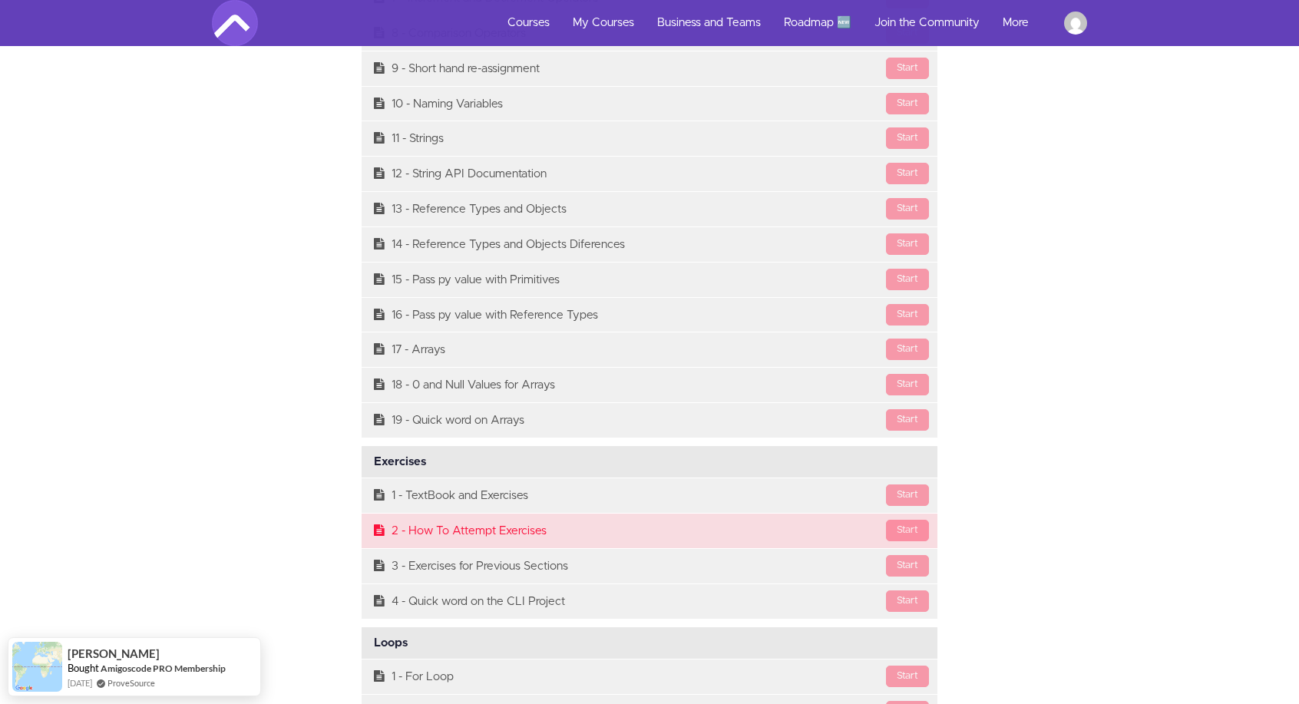
scroll to position [5143, 0]
